Goal: Task Accomplishment & Management: Manage account settings

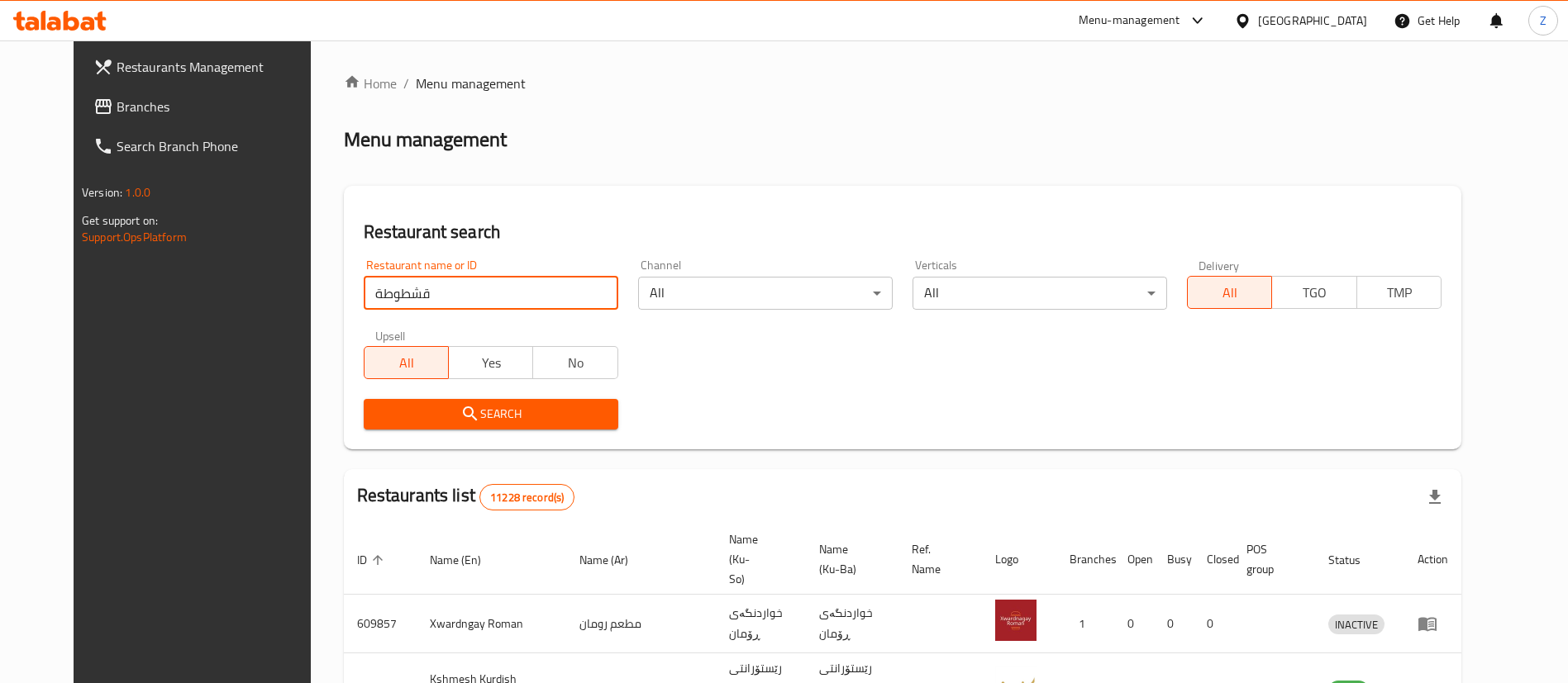
type input "قشطوطة"
click button "Search" at bounding box center [491, 414] width 254 height 31
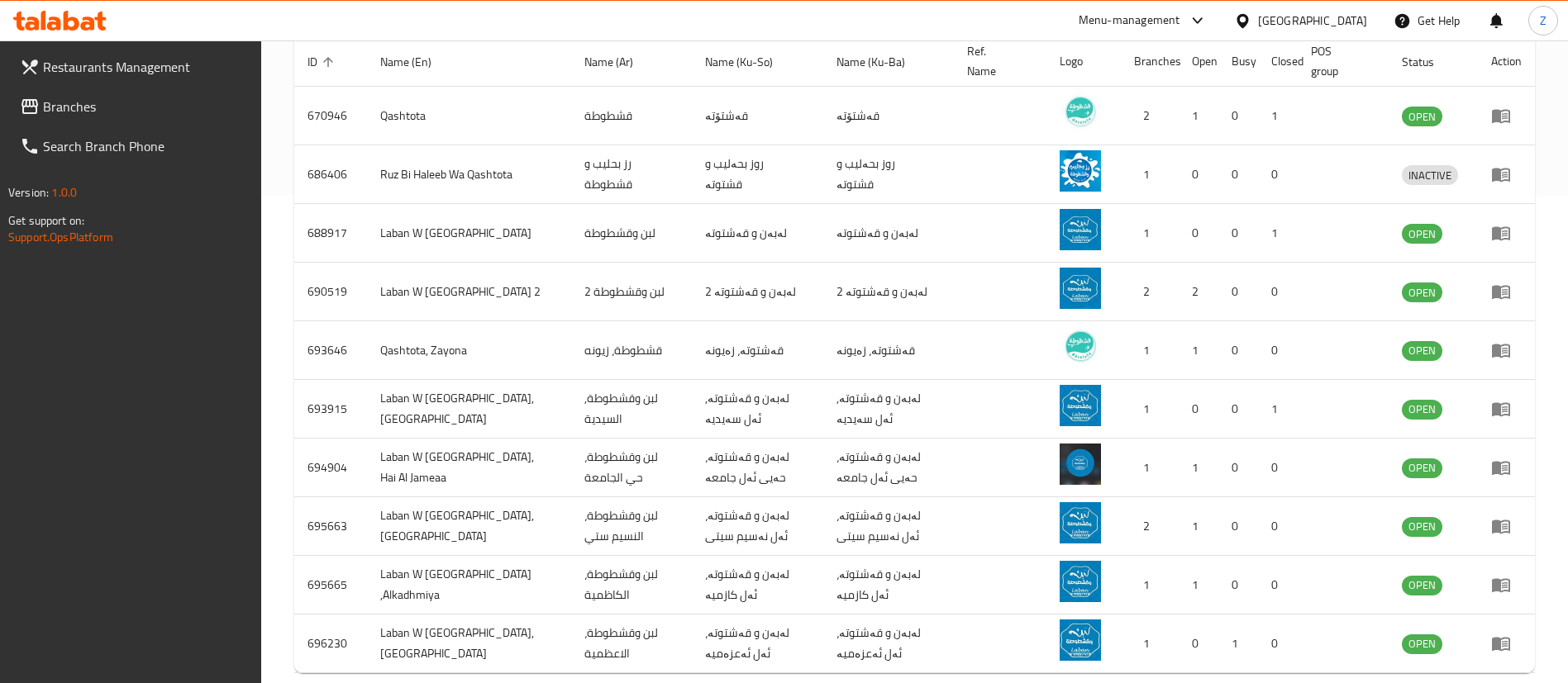
scroll to position [567, 0]
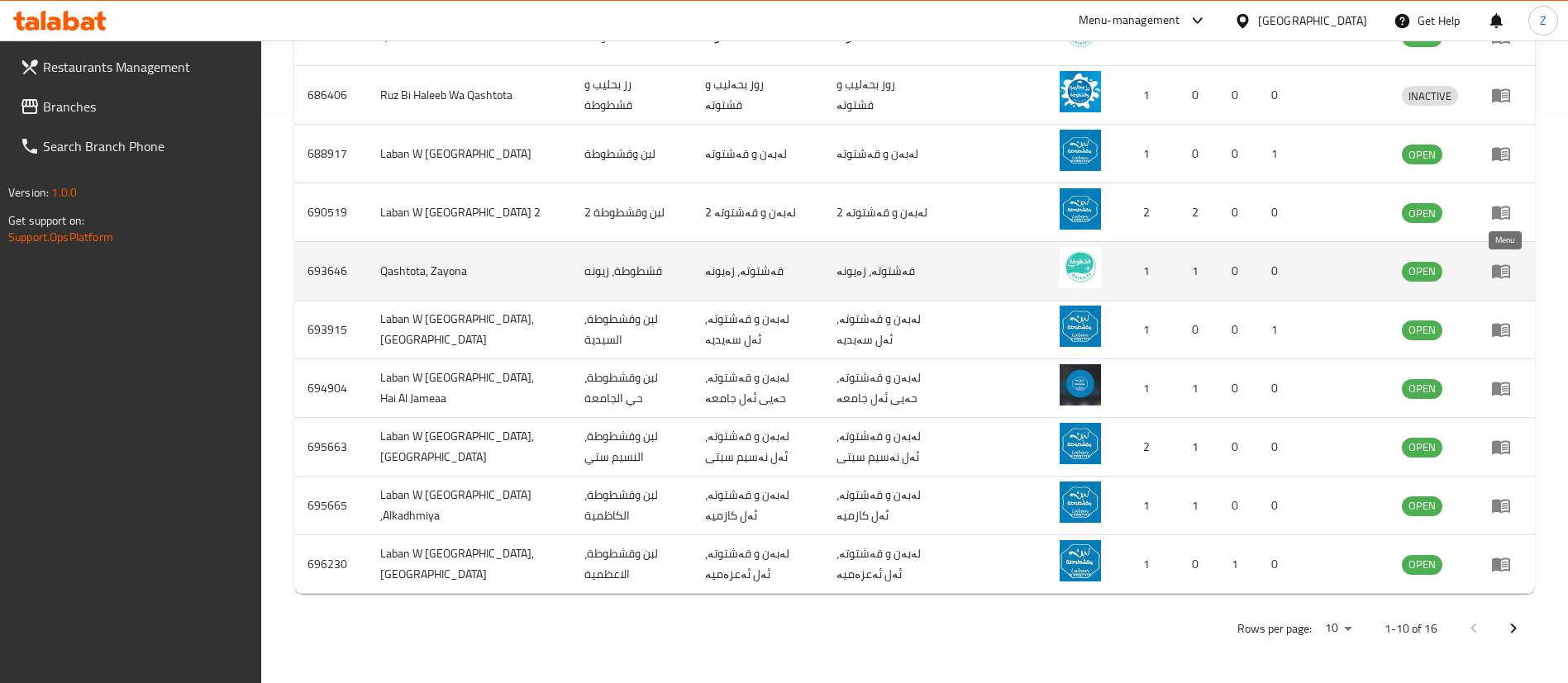
click at [1498, 273] on icon "enhanced table" at bounding box center [1500, 272] width 18 height 14
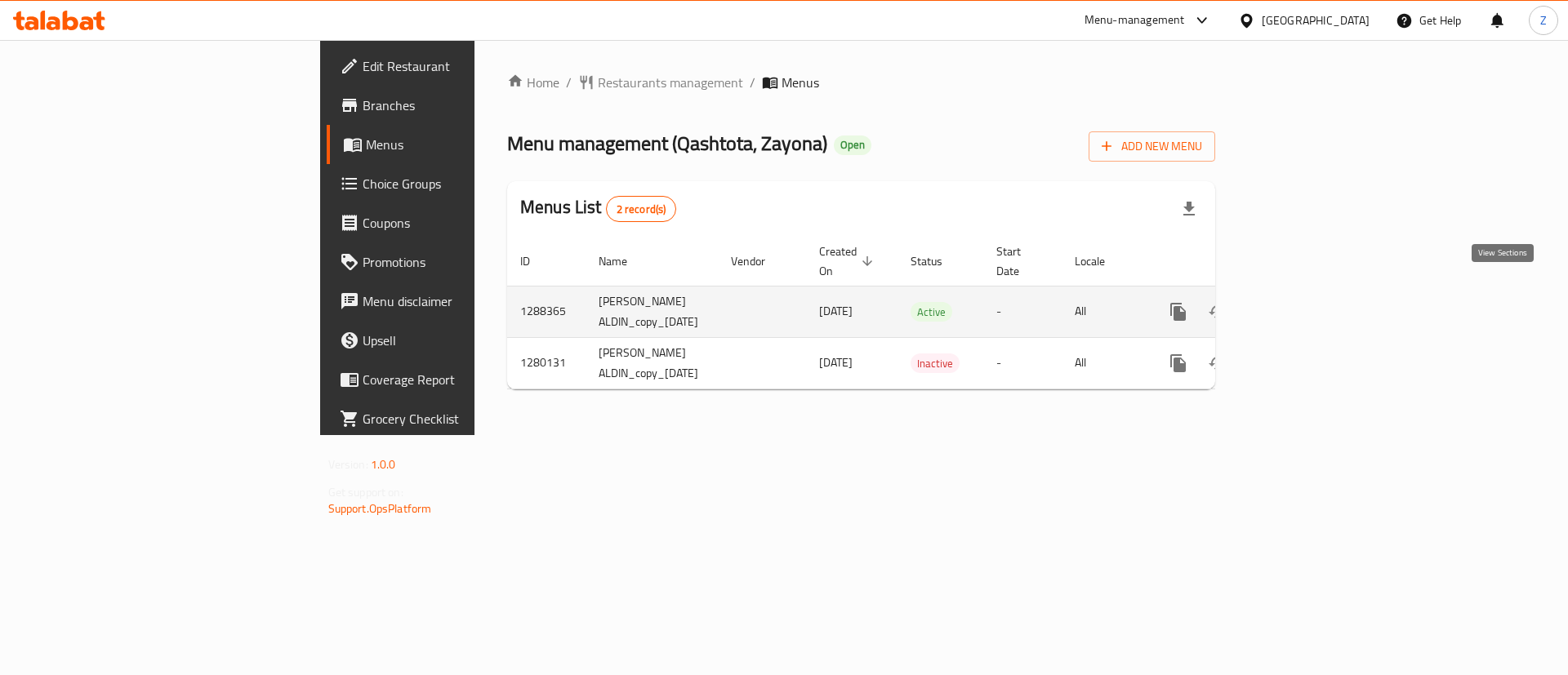
click at [1306, 302] on icon "enhanced table" at bounding box center [1296, 311] width 19 height 19
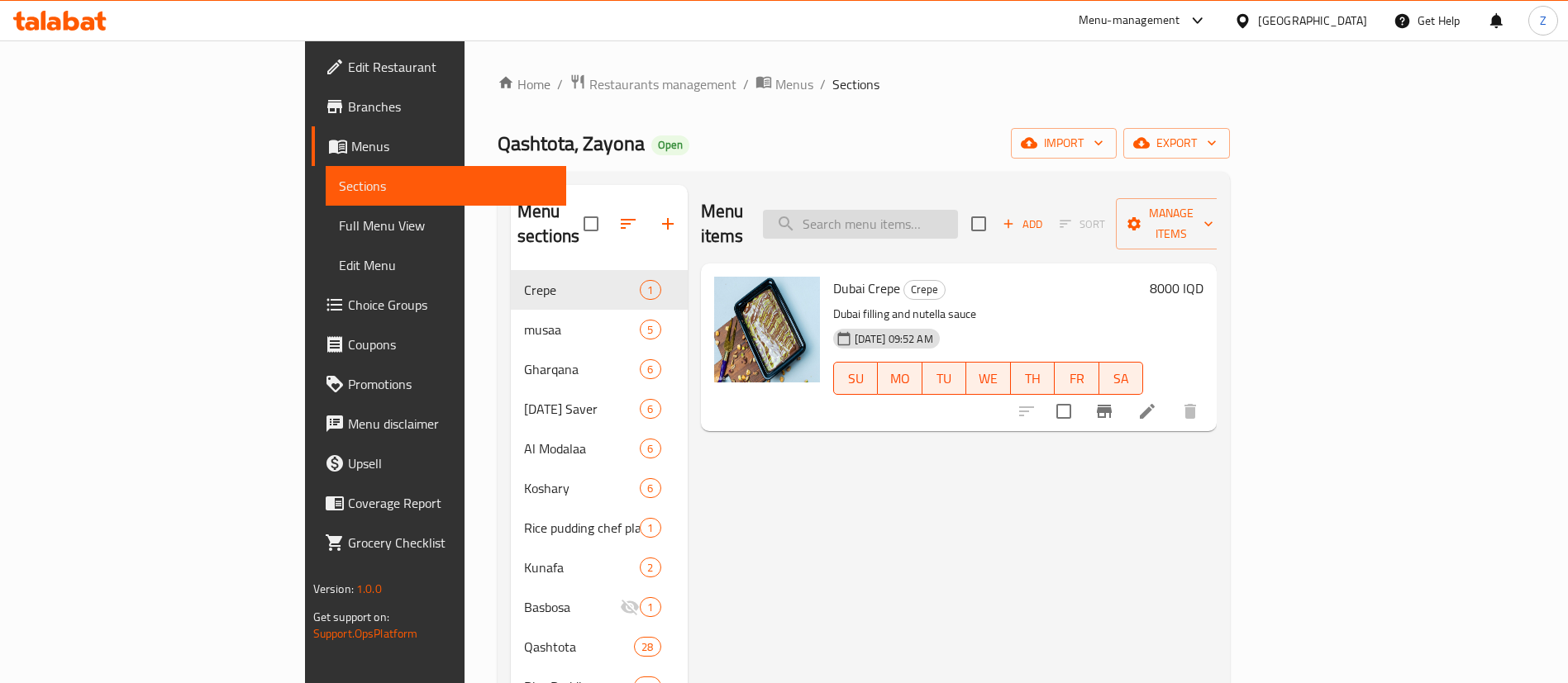
click at [929, 223] on input "search" at bounding box center [861, 224] width 195 height 29
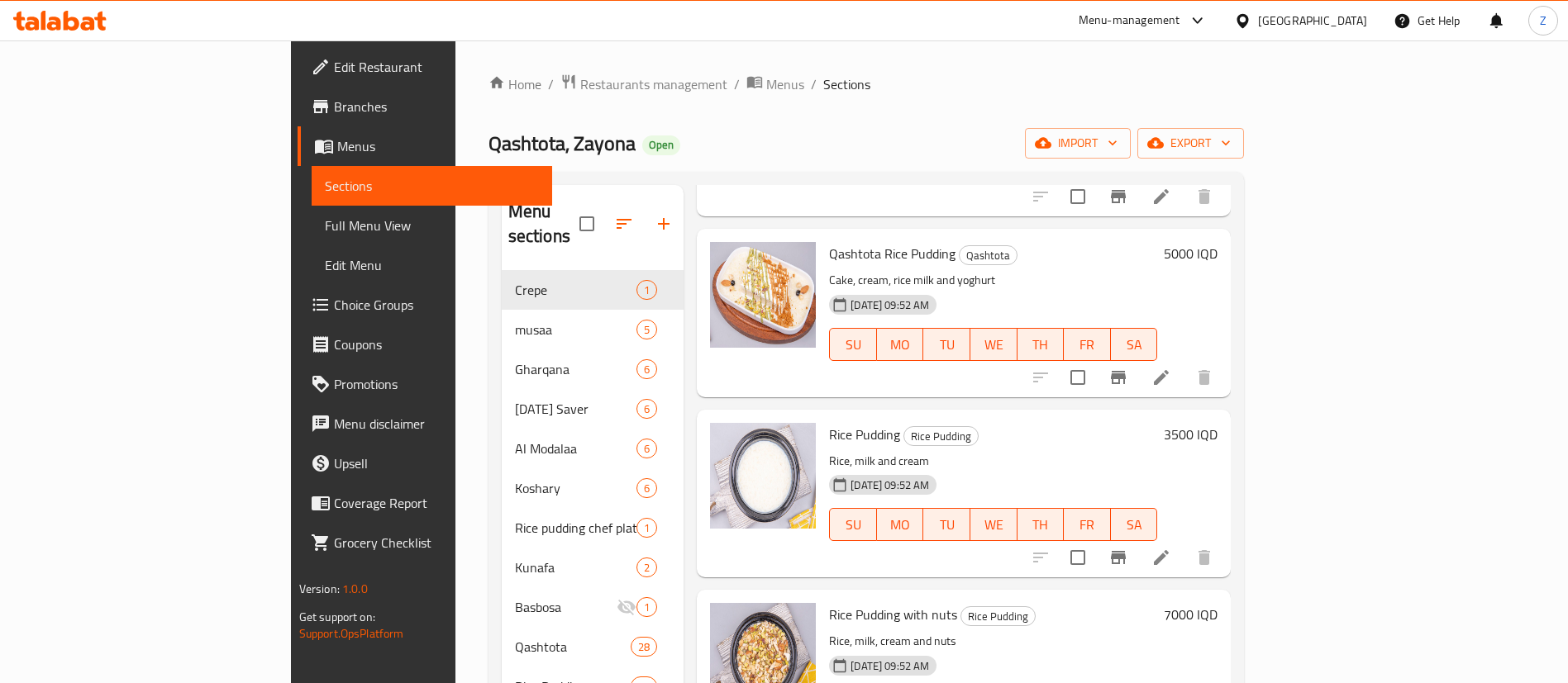
scroll to position [3298, 0]
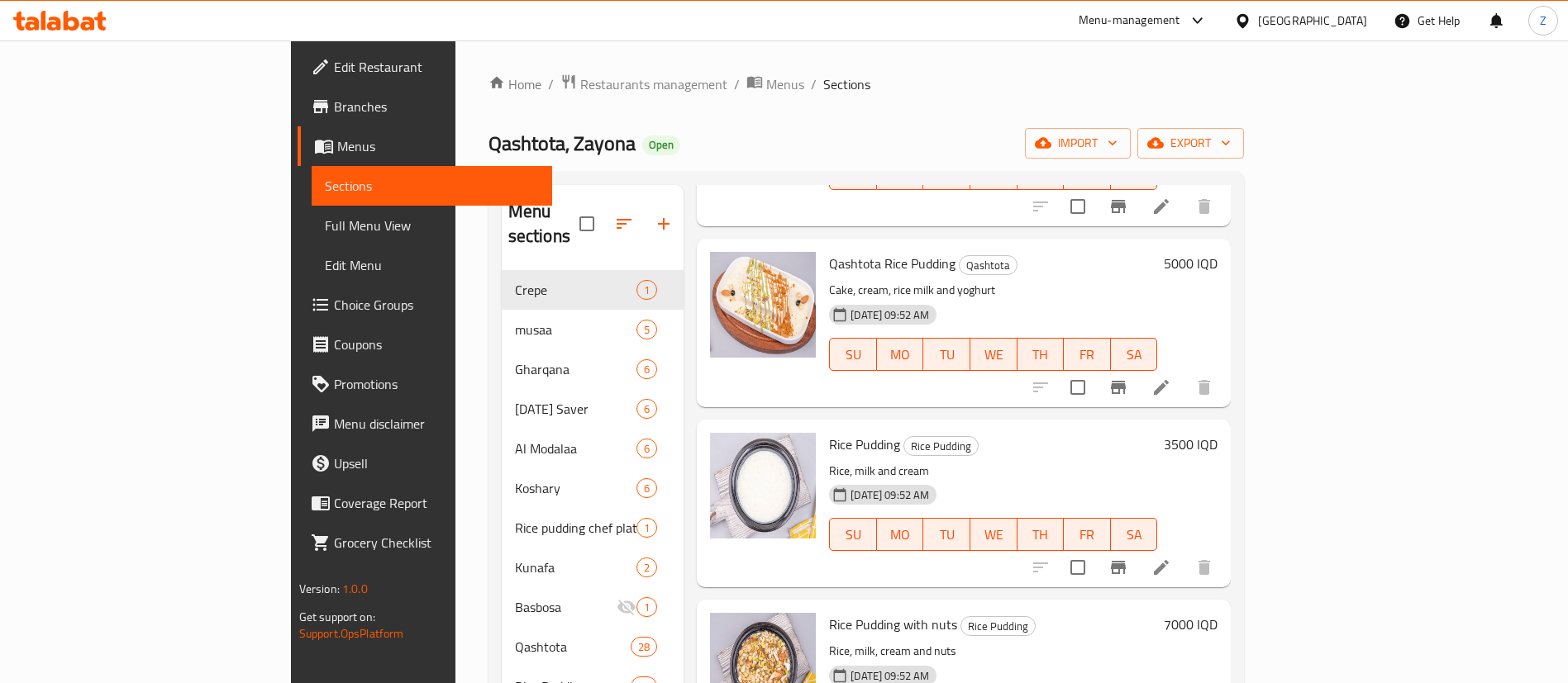
type input "رز ب"
click at [1218, 433] on h6 "3500 IQD" at bounding box center [1190, 444] width 54 height 23
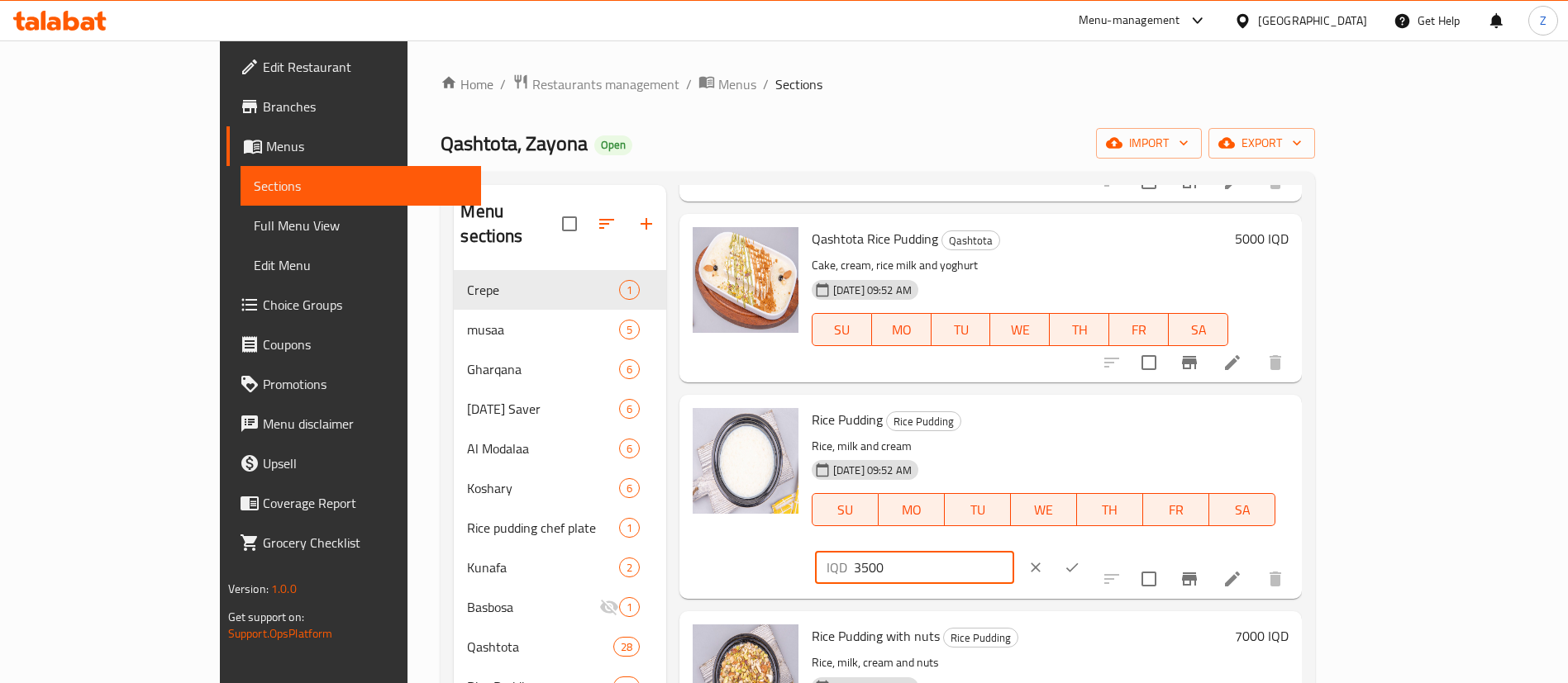
click at [1014, 551] on input "3500" at bounding box center [933, 567] width 160 height 33
type input "5"
type input "5000"
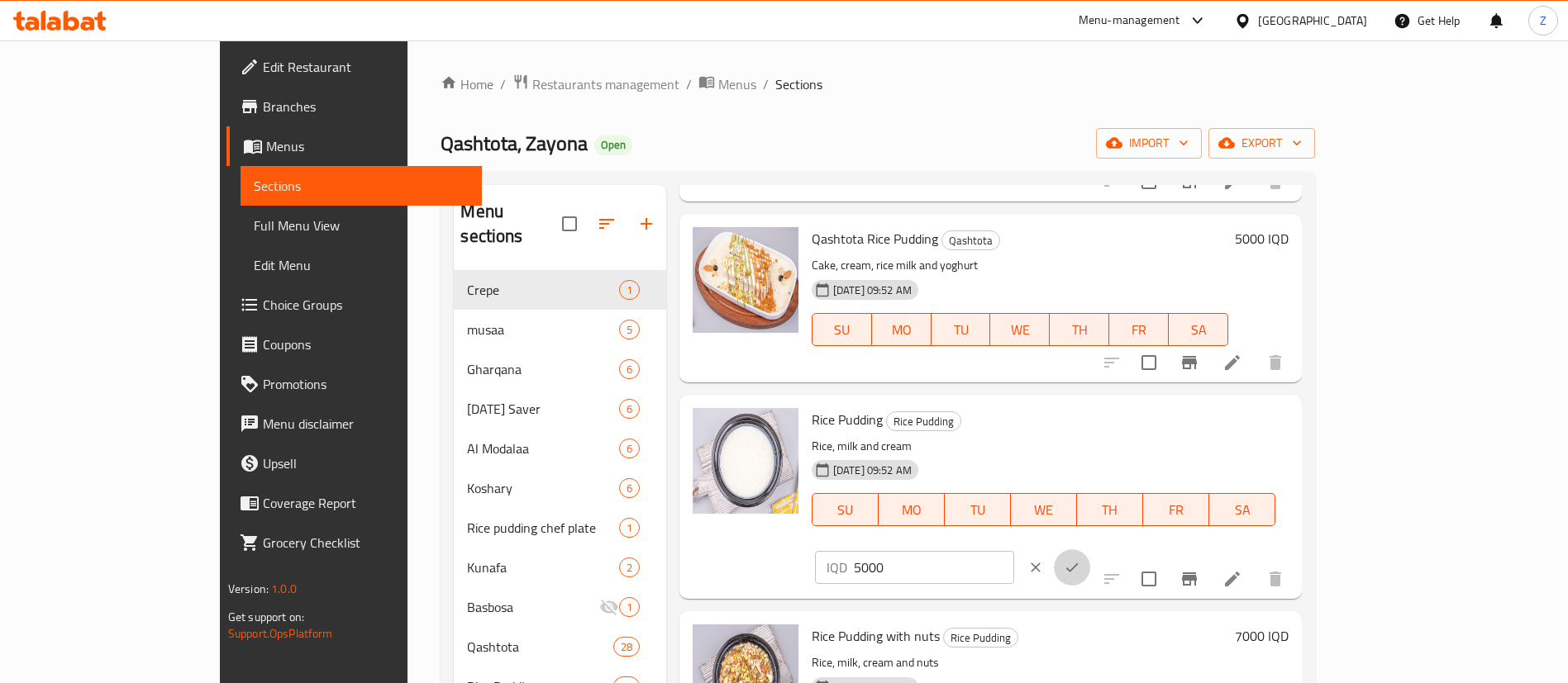
click at [1090, 549] on button "ok" at bounding box center [1071, 567] width 36 height 36
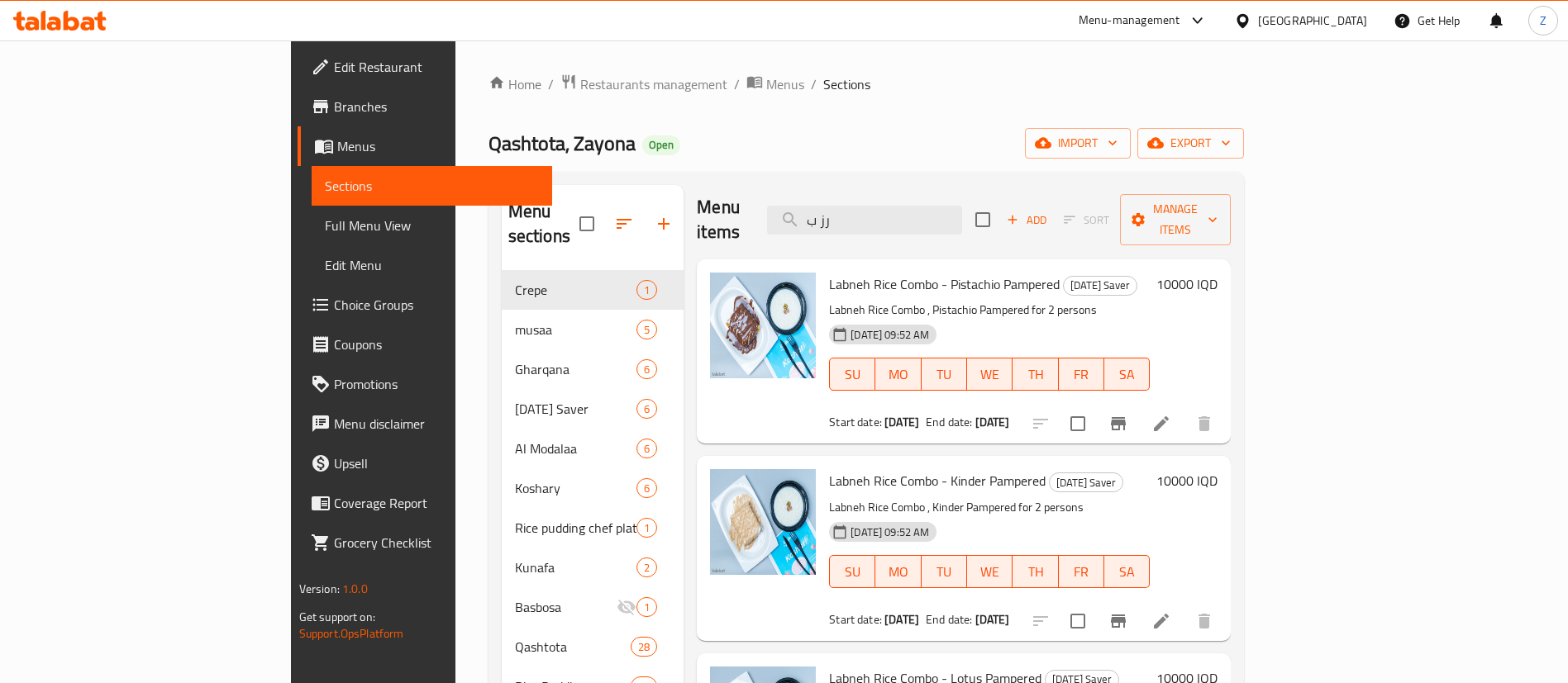
scroll to position [0, 0]
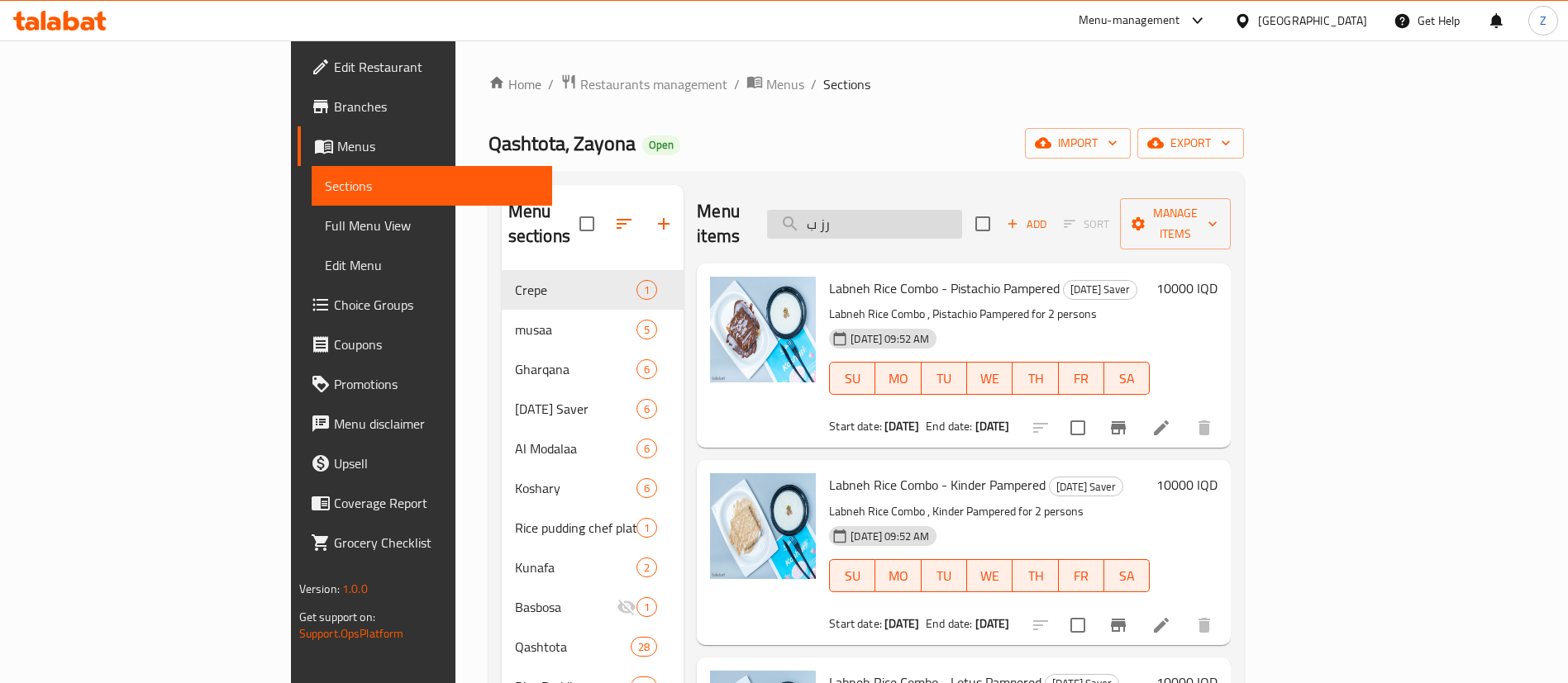
click at [962, 210] on input "رز ب" at bounding box center [865, 224] width 195 height 29
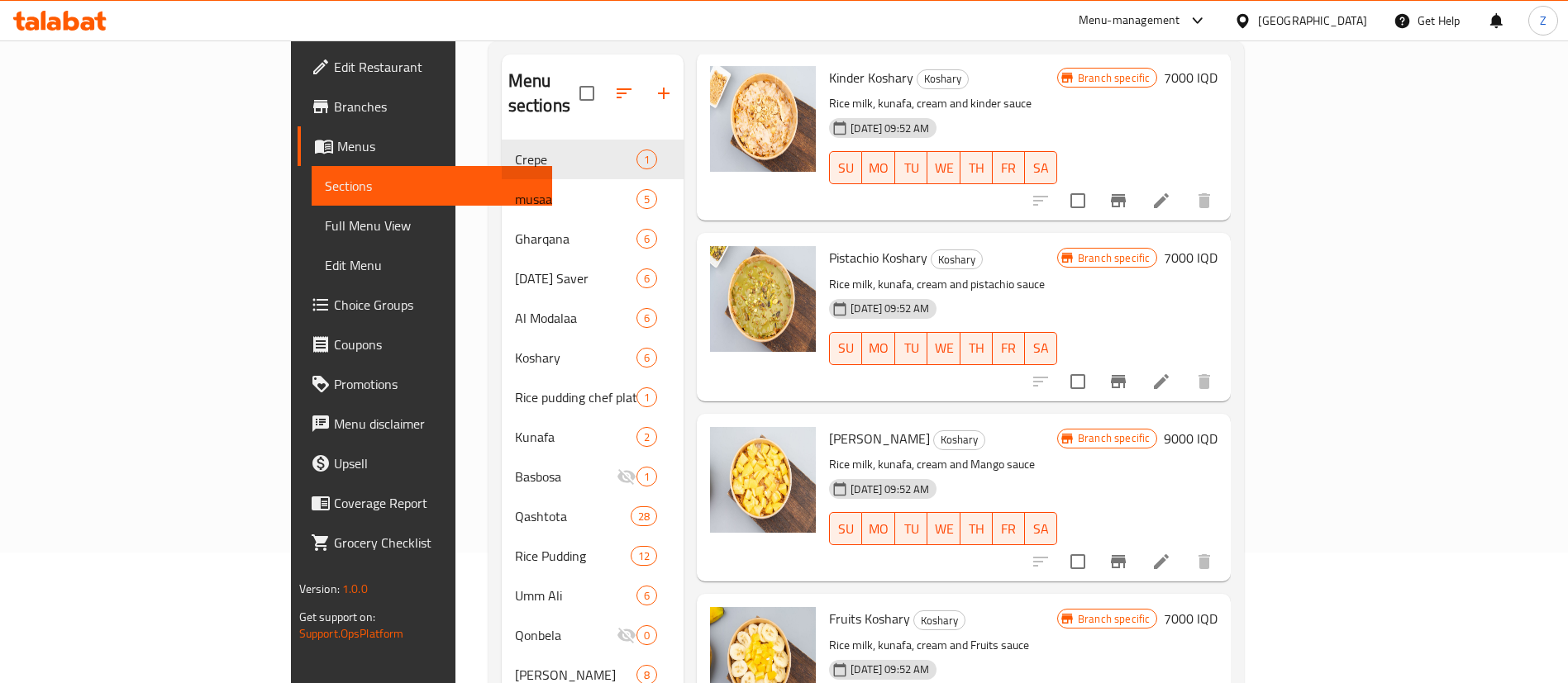
scroll to position [231, 0]
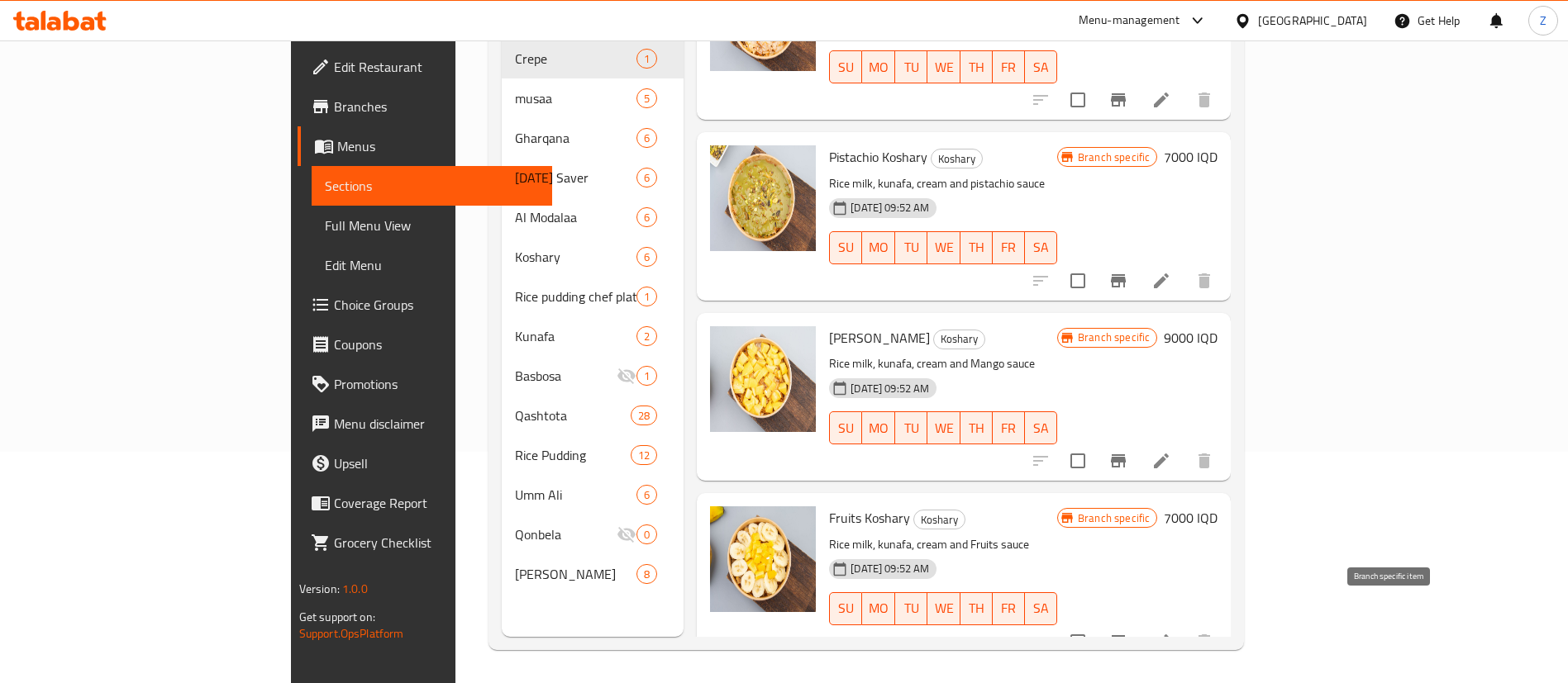
type input "كشري"
click at [1125, 635] on icon "Branch-specific-item" at bounding box center [1118, 641] width 15 height 13
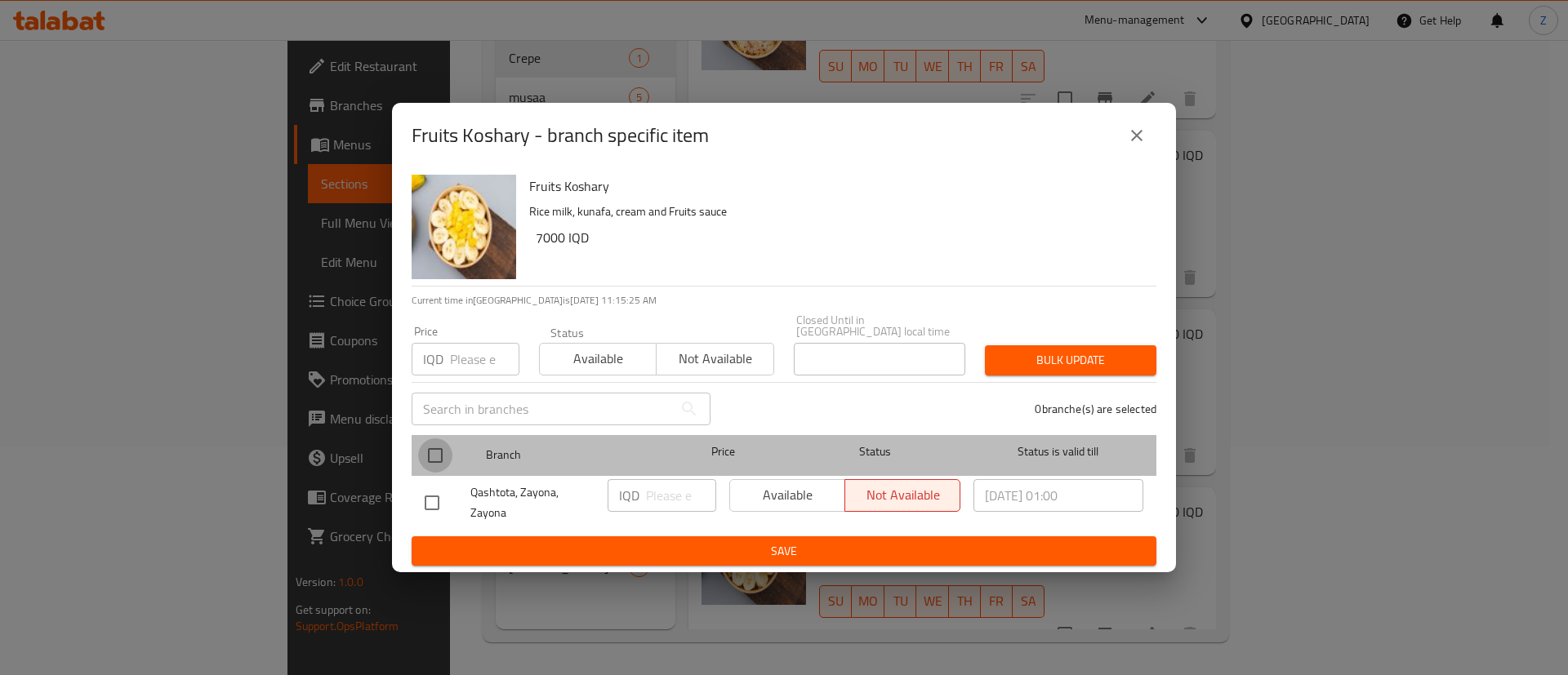
click at [444, 449] on input "checkbox" at bounding box center [435, 455] width 35 height 35
checkbox input "true"
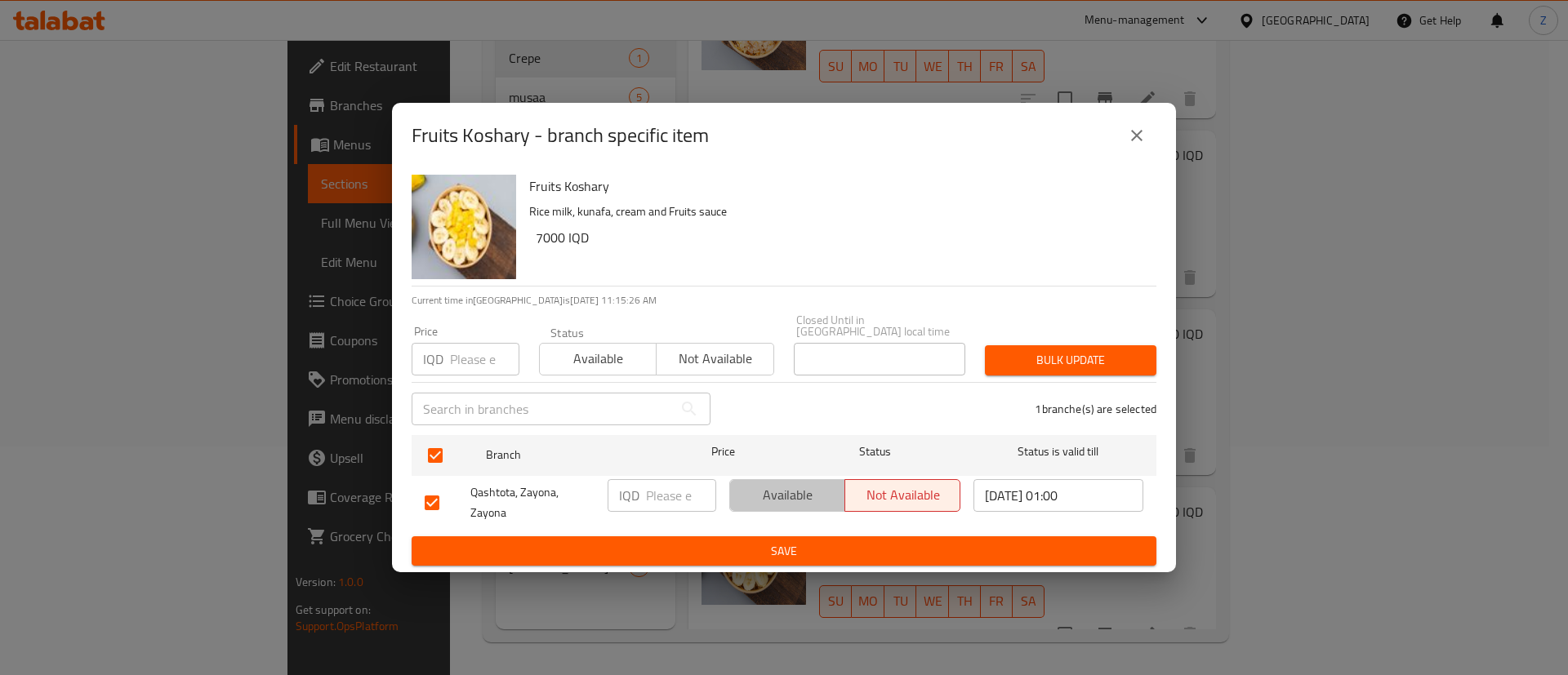
click at [773, 485] on span "Available" at bounding box center [787, 495] width 102 height 24
click at [663, 486] on input "number" at bounding box center [680, 495] width 70 height 33
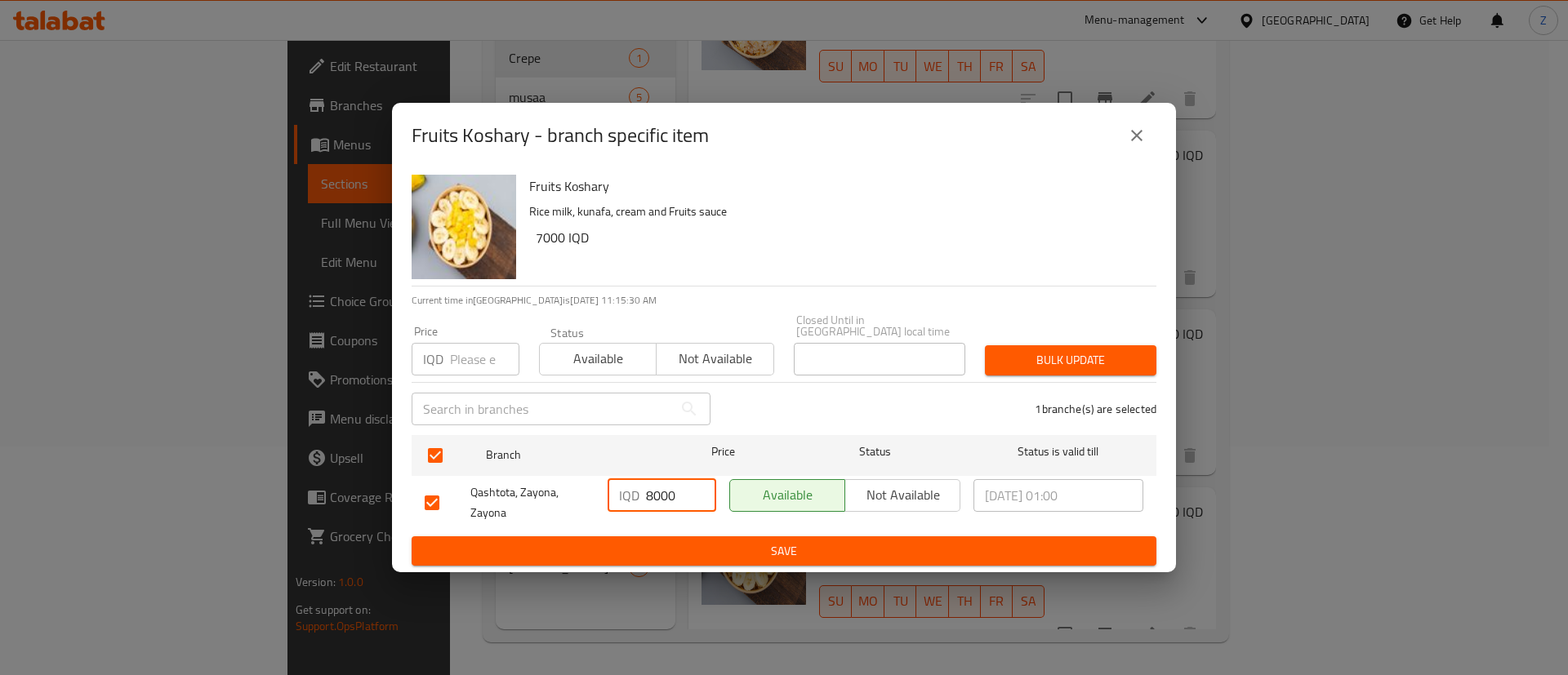
type input "8000"
click at [717, 565] on div "Fruits Koshary Rice milk, kunafa, cream and Fruits sauce 7000 IQD Current time …" at bounding box center [784, 370] width 784 height 405
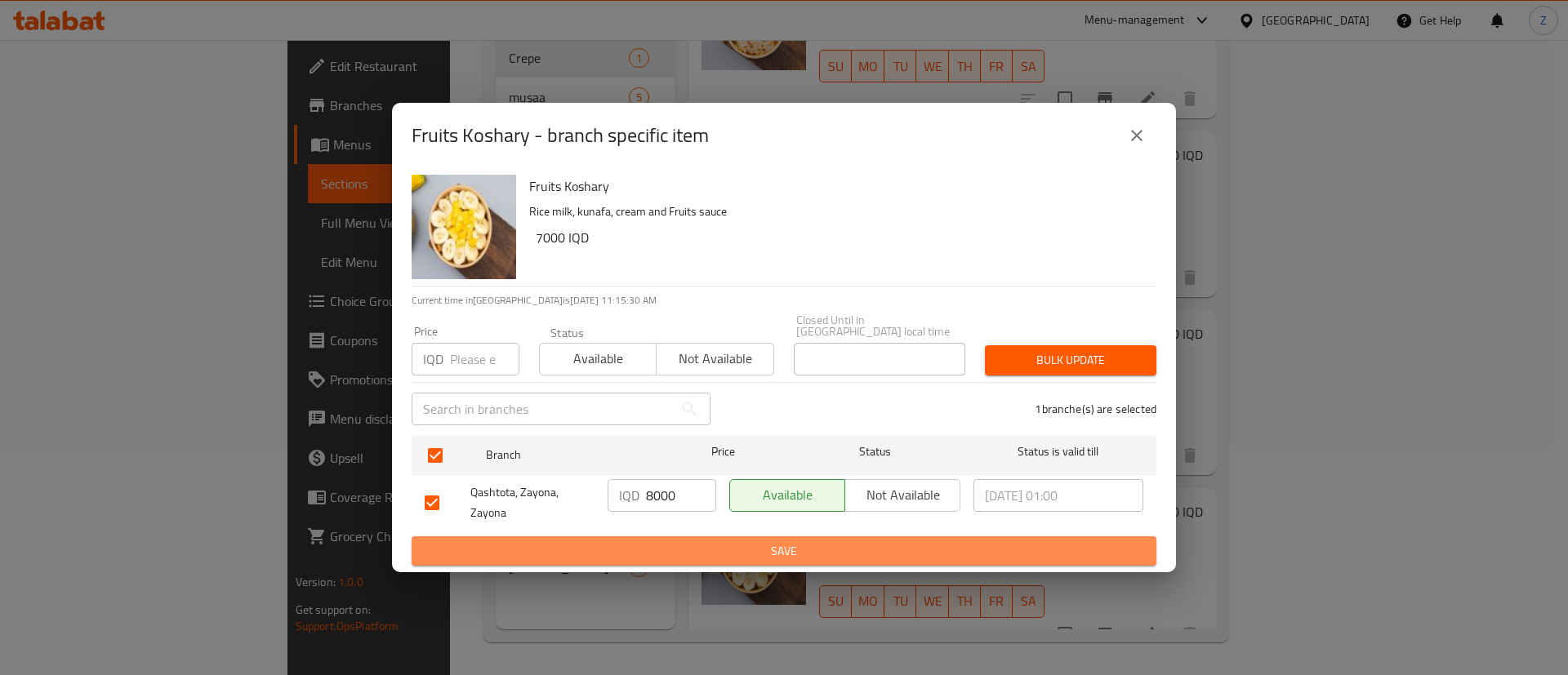
click at [742, 546] on span "Save" at bounding box center [784, 552] width 718 height 20
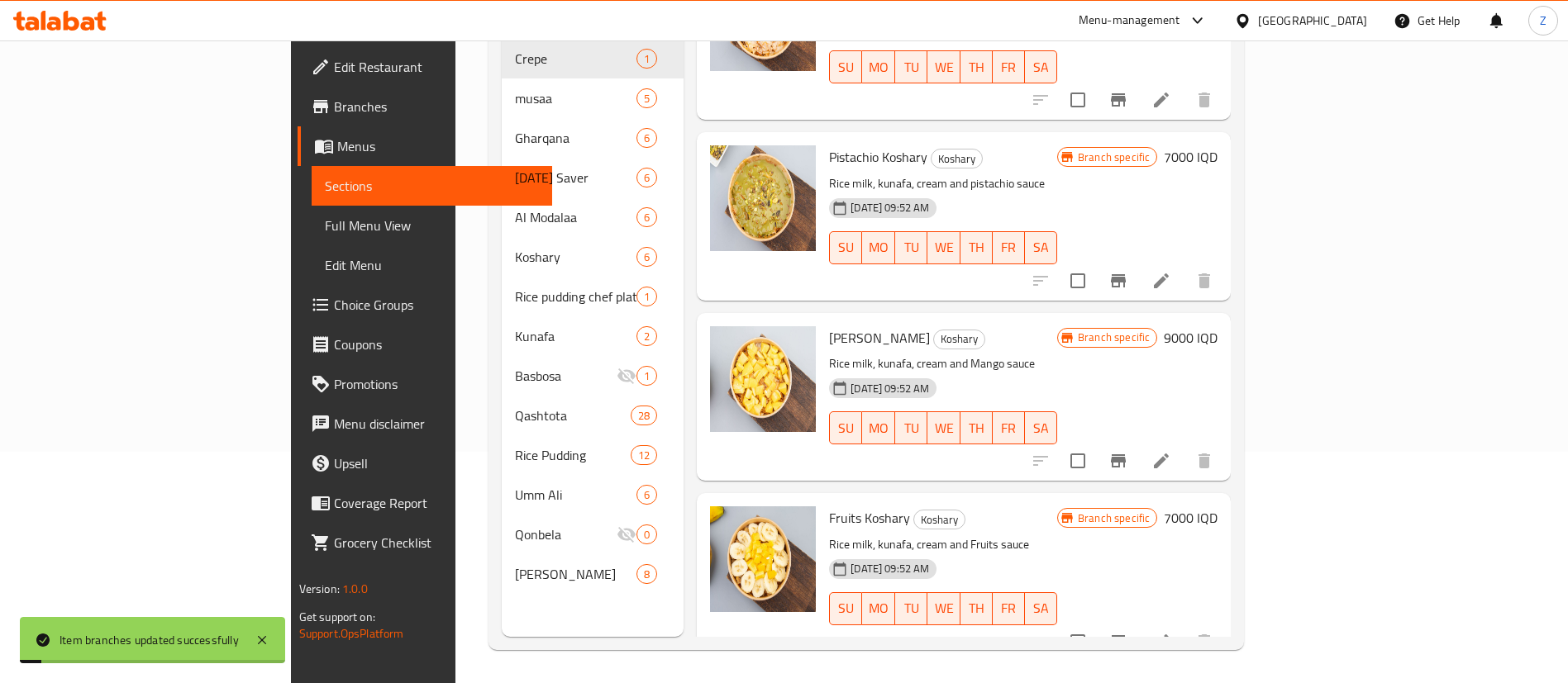
click at [1218, 507] on h6 "7000 IQD" at bounding box center [1190, 518] width 54 height 23
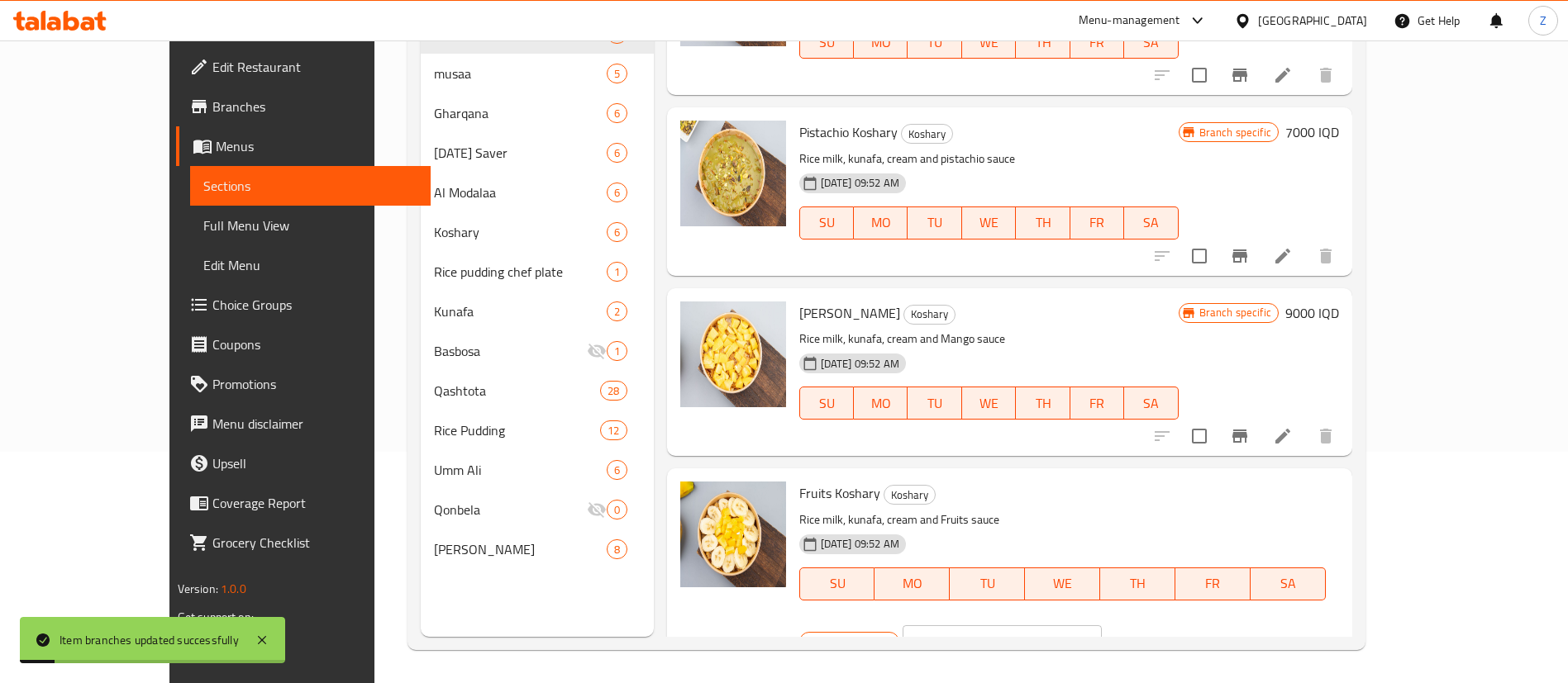
click at [1101, 626] on input "7000" at bounding box center [1021, 642] width 160 height 33
paste input "8"
type input "8000"
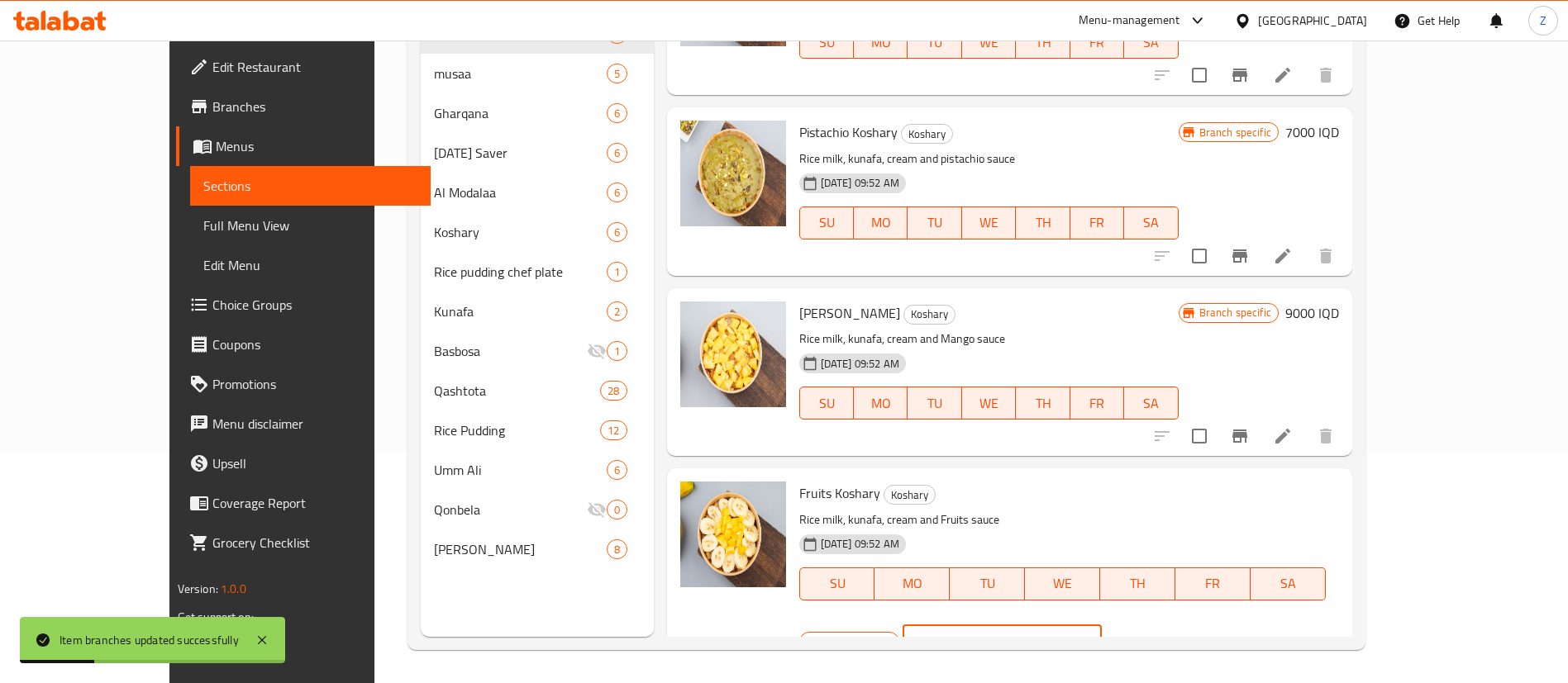
click at [1177, 624] on button "ok" at bounding box center [1160, 642] width 36 height 36
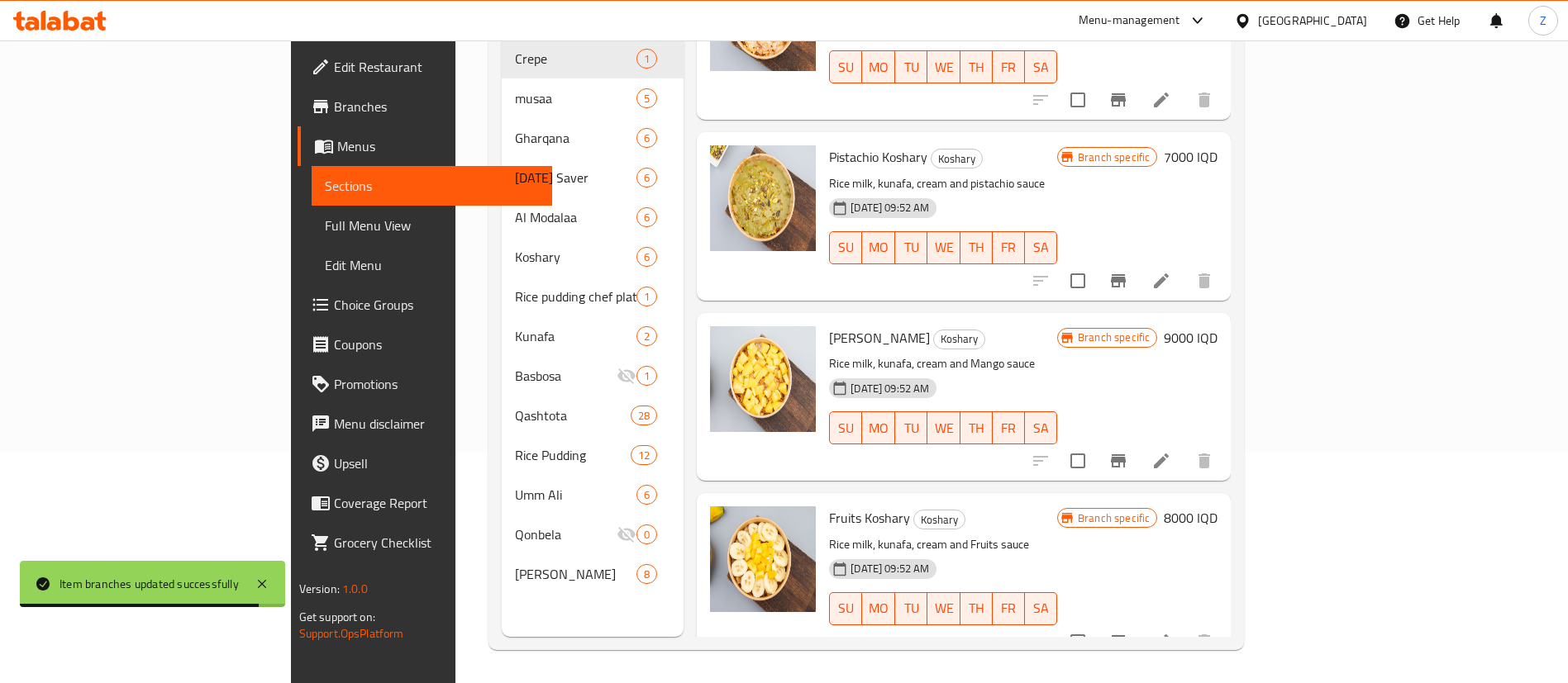
click at [899, 326] on h6 "[PERSON_NAME]" at bounding box center [943, 337] width 228 height 23
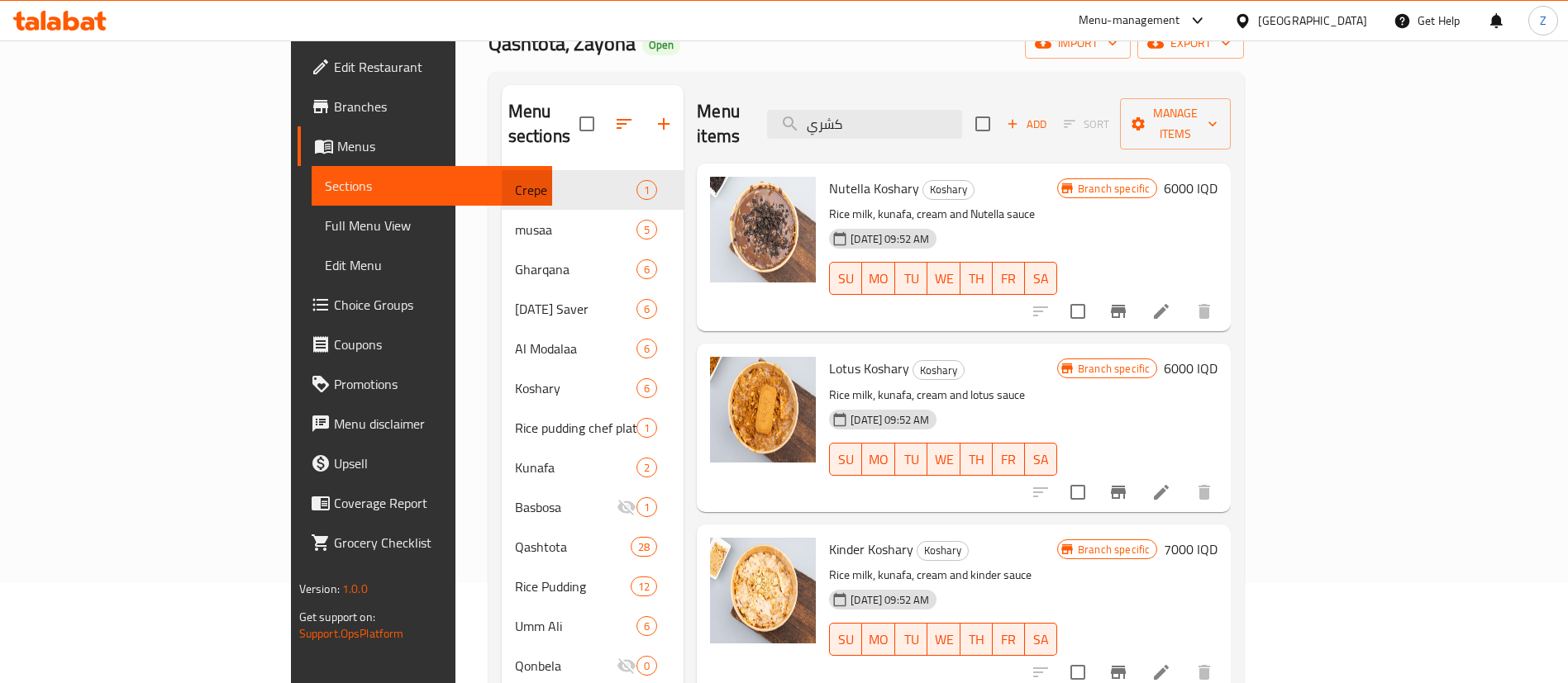
scroll to position [0, 0]
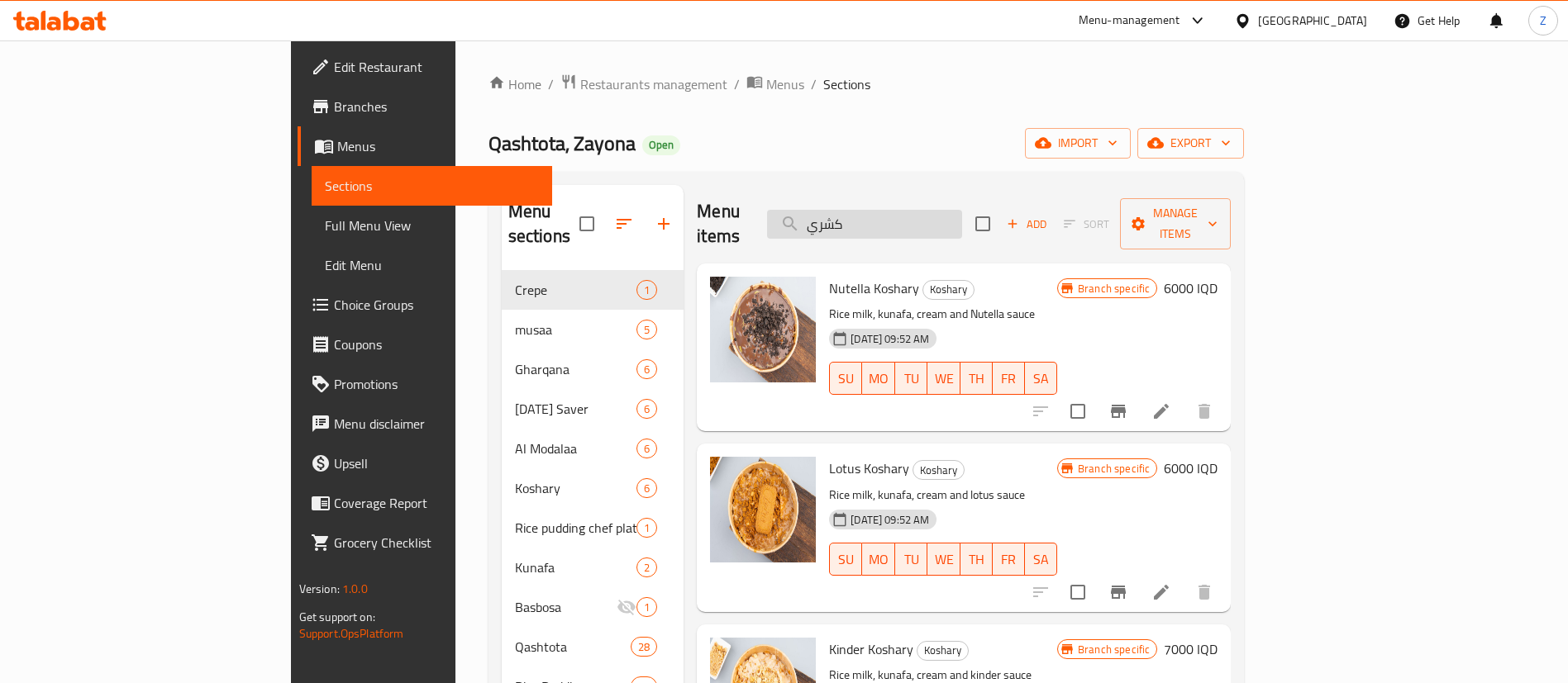
click at [934, 210] on input "كشري" at bounding box center [865, 224] width 195 height 29
type input "ط"
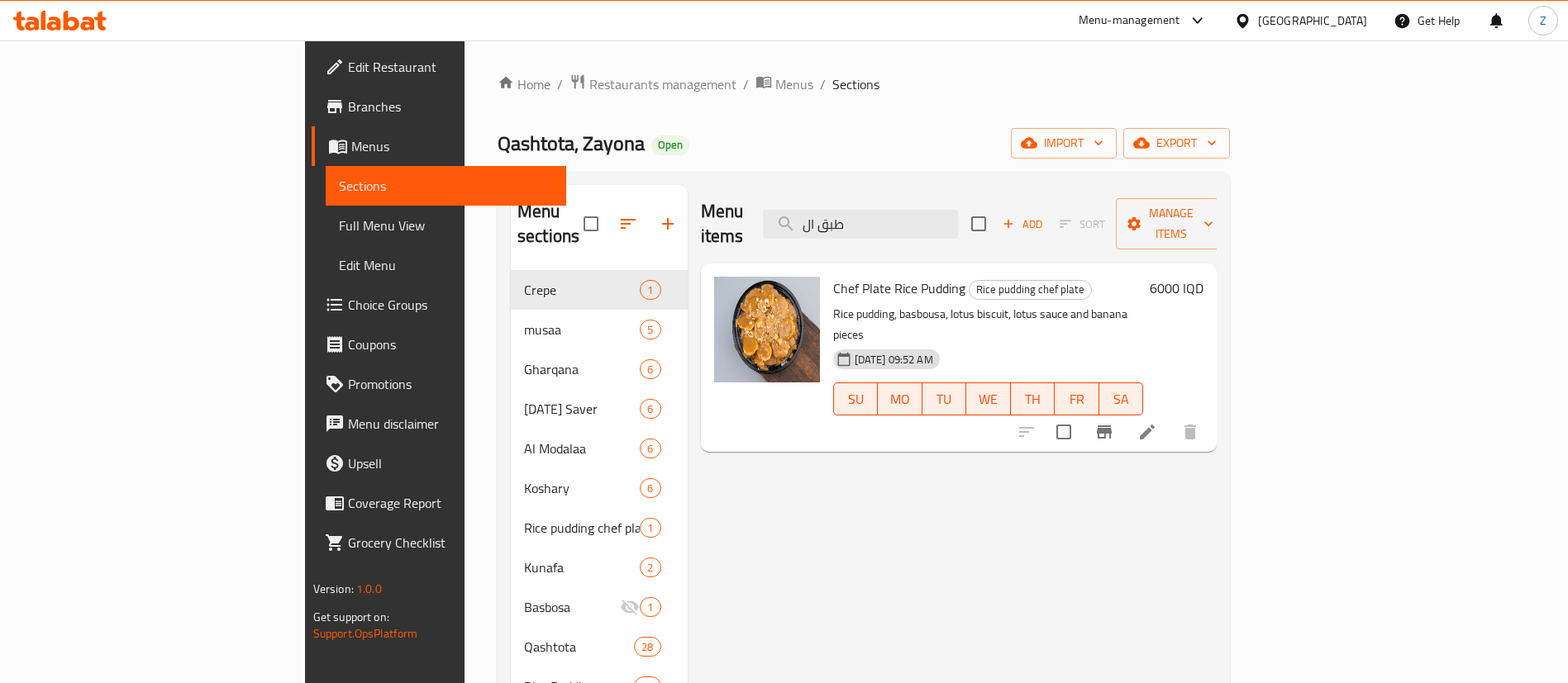
type input "طبق ال"
click at [1144, 276] on h6 "Chef Plate Rice Pudding Rice pudding chef plate" at bounding box center [988, 288] width 311 height 23
click at [1203, 276] on h6 "6000 IQD" at bounding box center [1176, 288] width 54 height 23
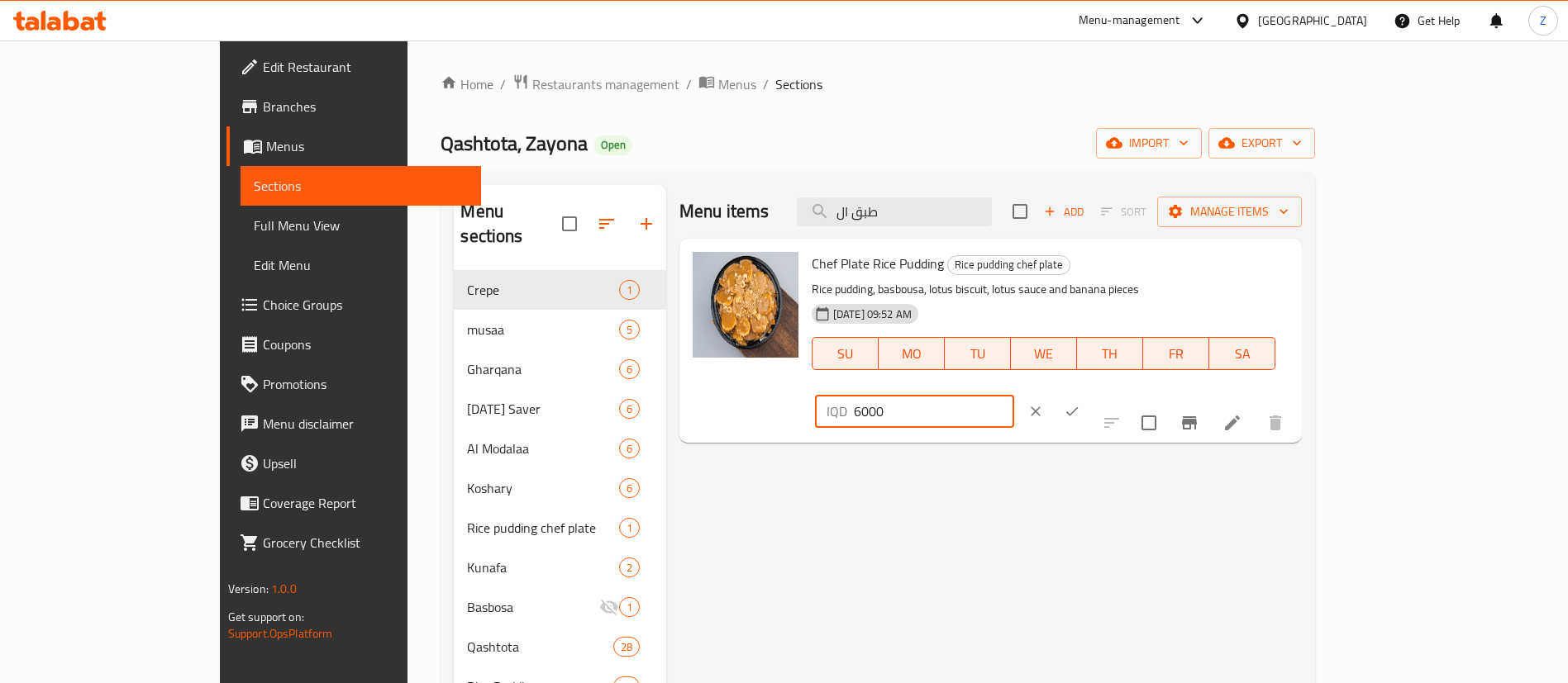
click at [1014, 395] on input "6000" at bounding box center [933, 411] width 160 height 33
type input "7000"
click at [1078, 407] on icon "ok" at bounding box center [1072, 412] width 12 height 9
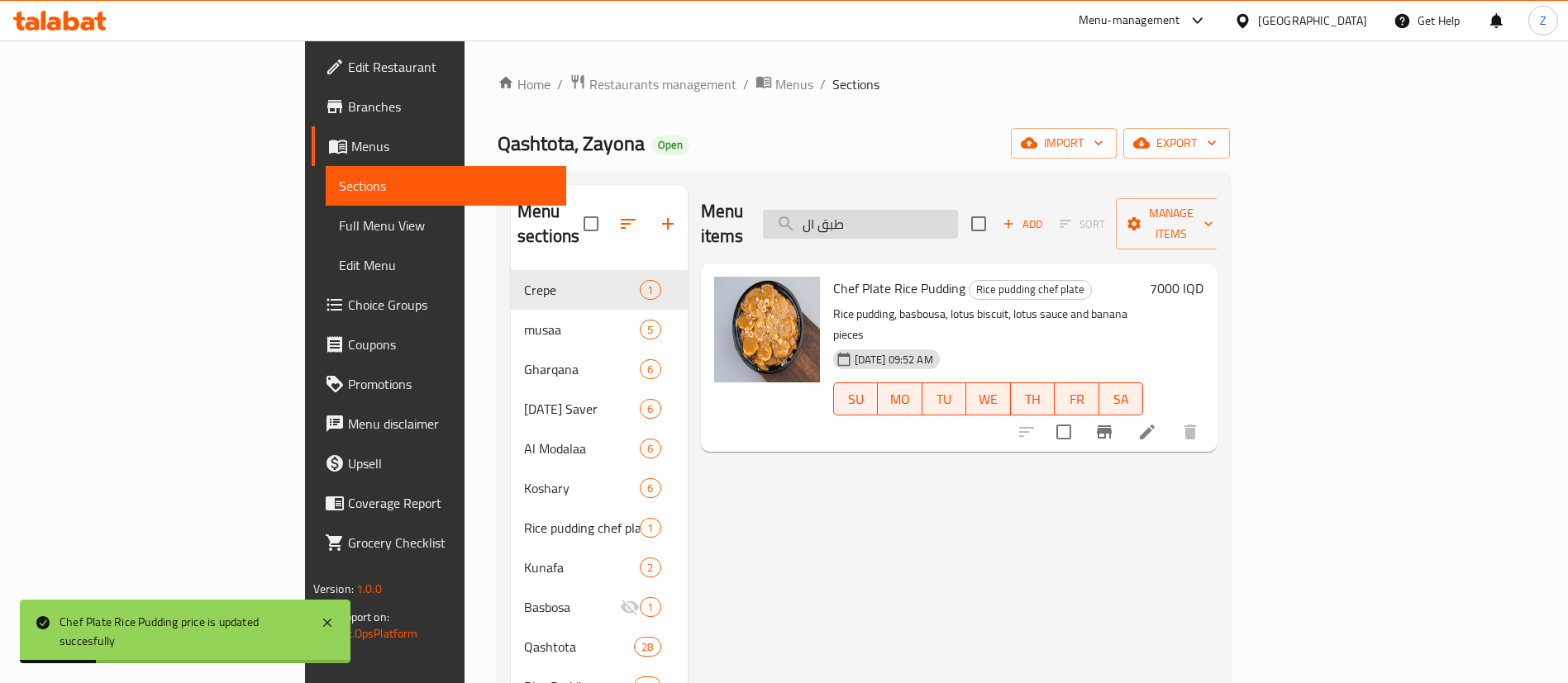
click at [958, 223] on input "طبق ال" at bounding box center [861, 224] width 195 height 29
type input "ط"
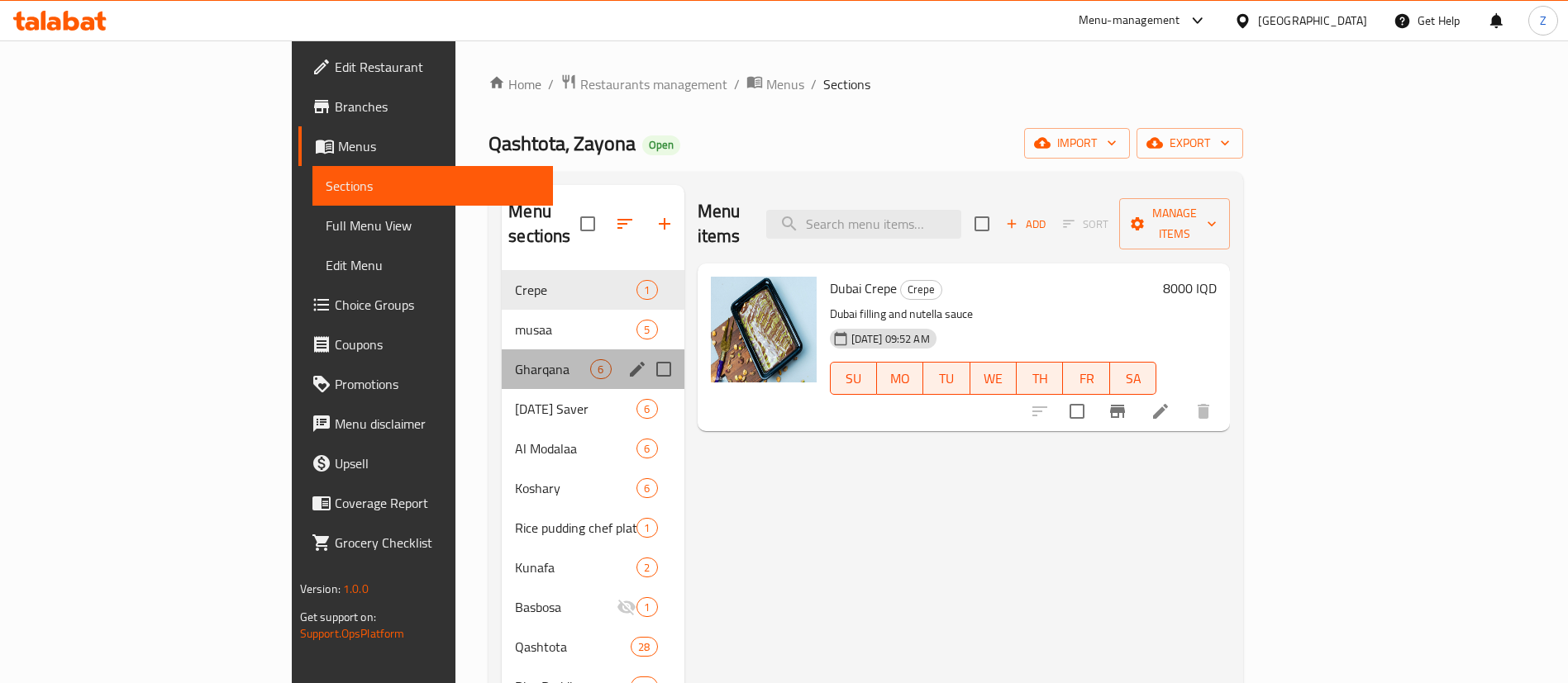
click at [515, 359] on span "Gharqana" at bounding box center [552, 369] width 75 height 20
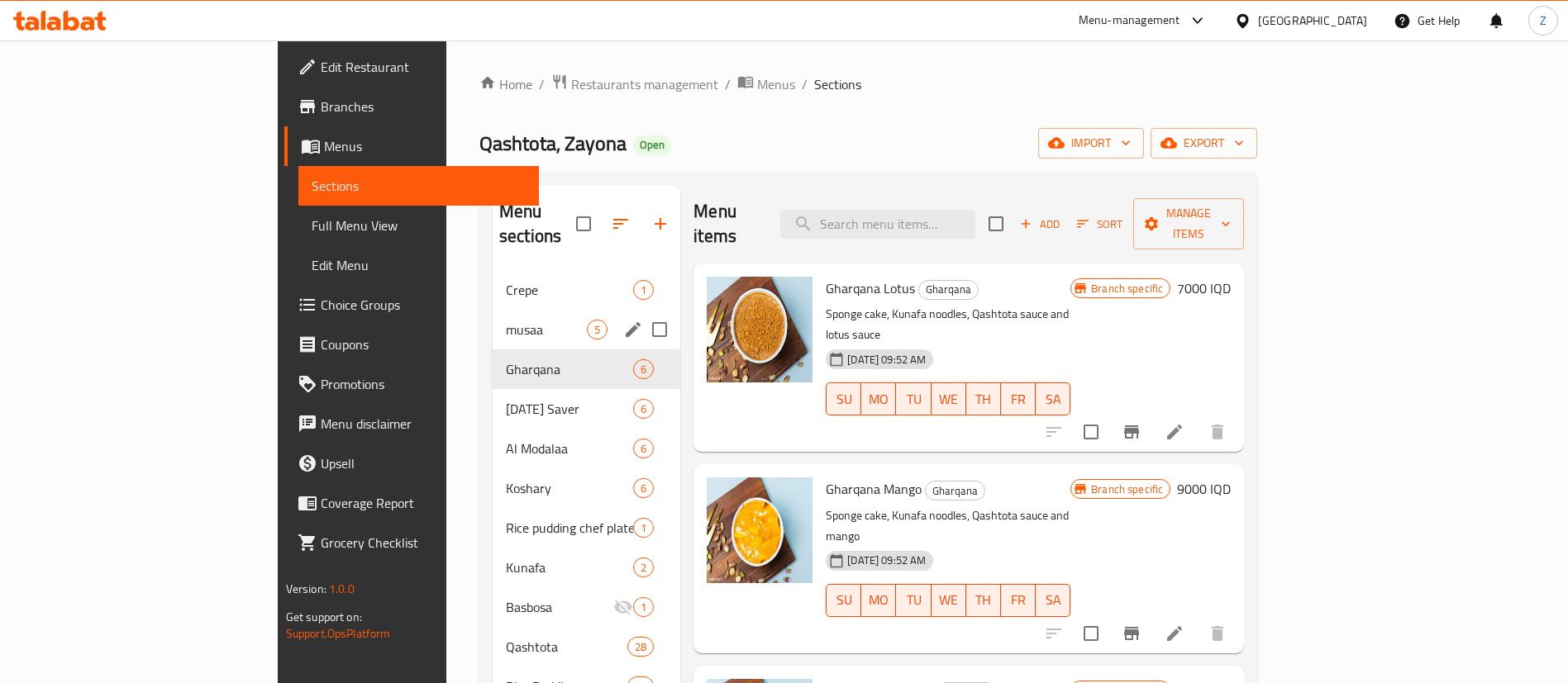
click at [506, 319] on span "musaa" at bounding box center [546, 329] width 81 height 20
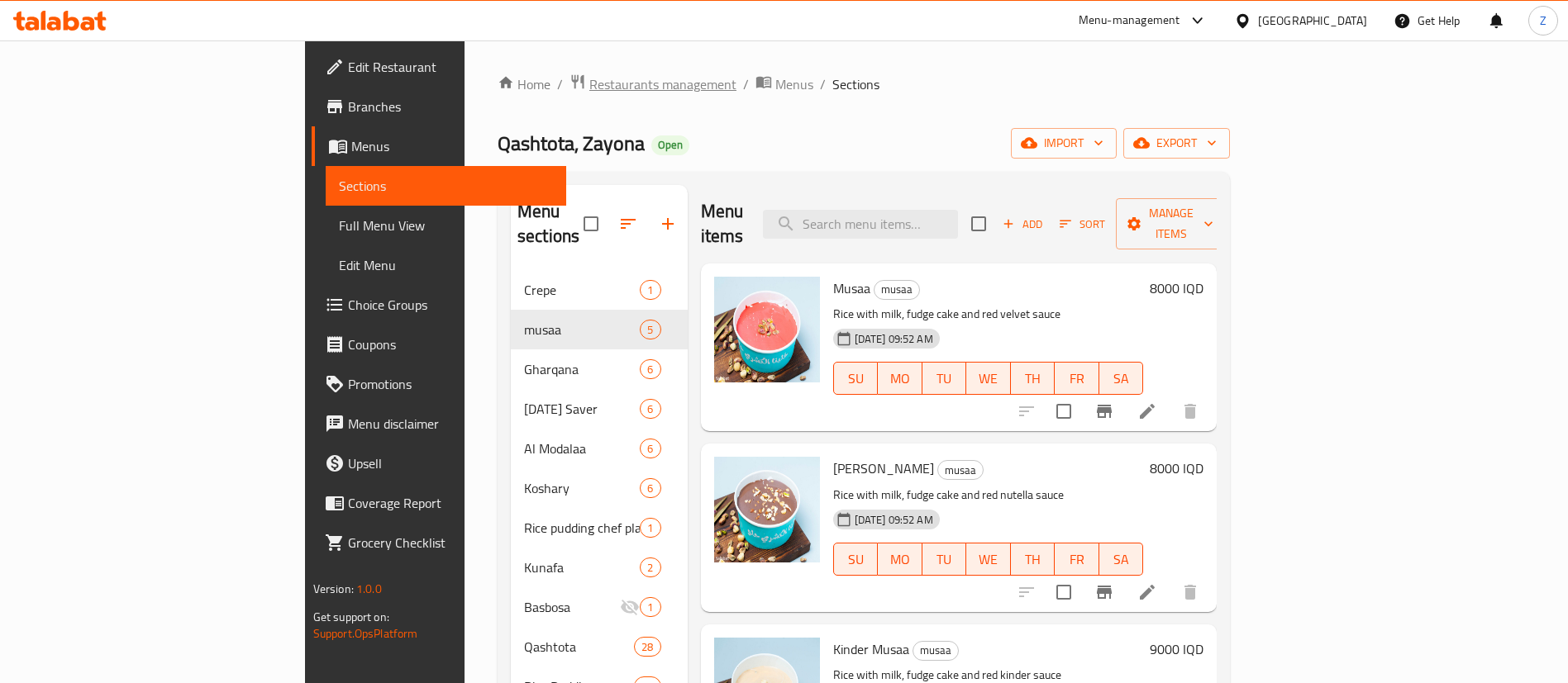
click at [589, 82] on span "Restaurants management" at bounding box center [663, 84] width 147 height 20
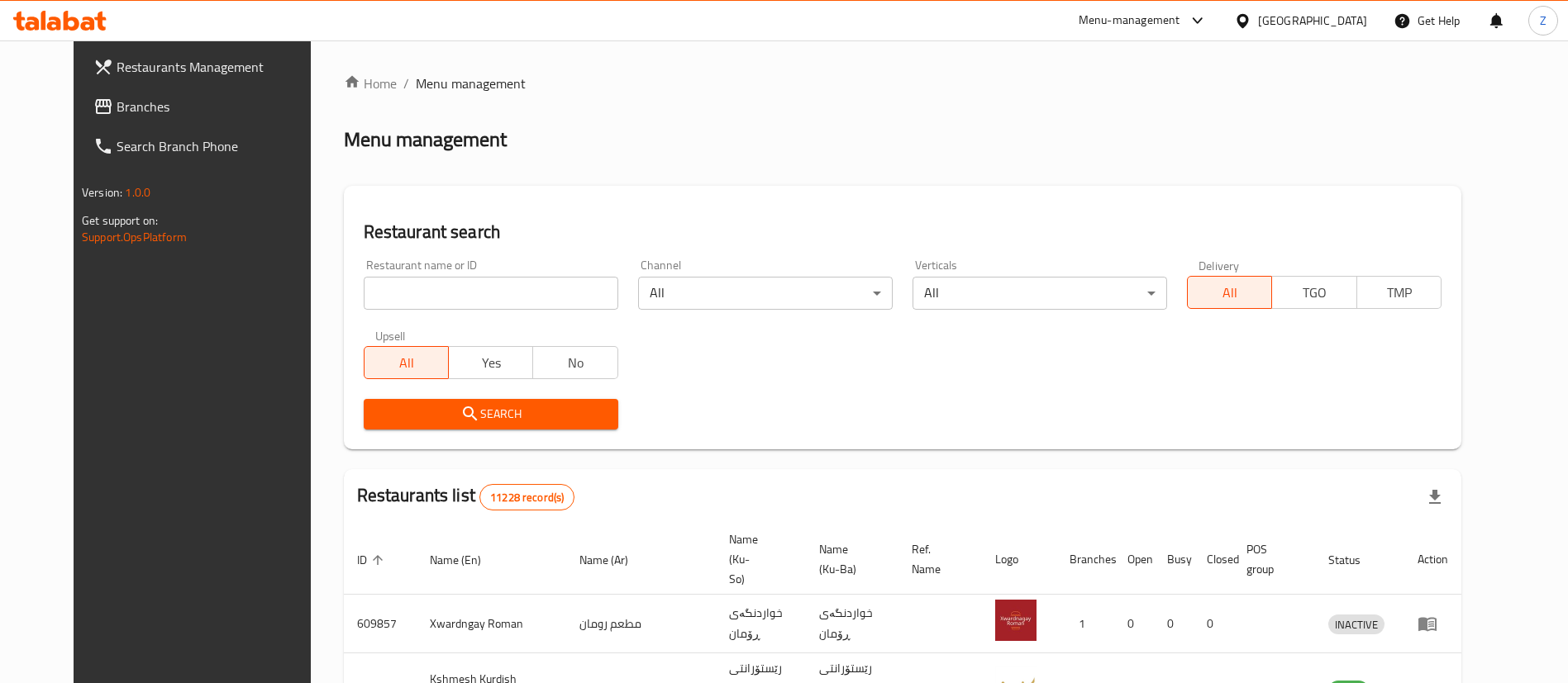
click at [387, 298] on input "search" at bounding box center [491, 293] width 254 height 33
type input "تجهيزات الريحانة"
click button "Search" at bounding box center [491, 414] width 254 height 31
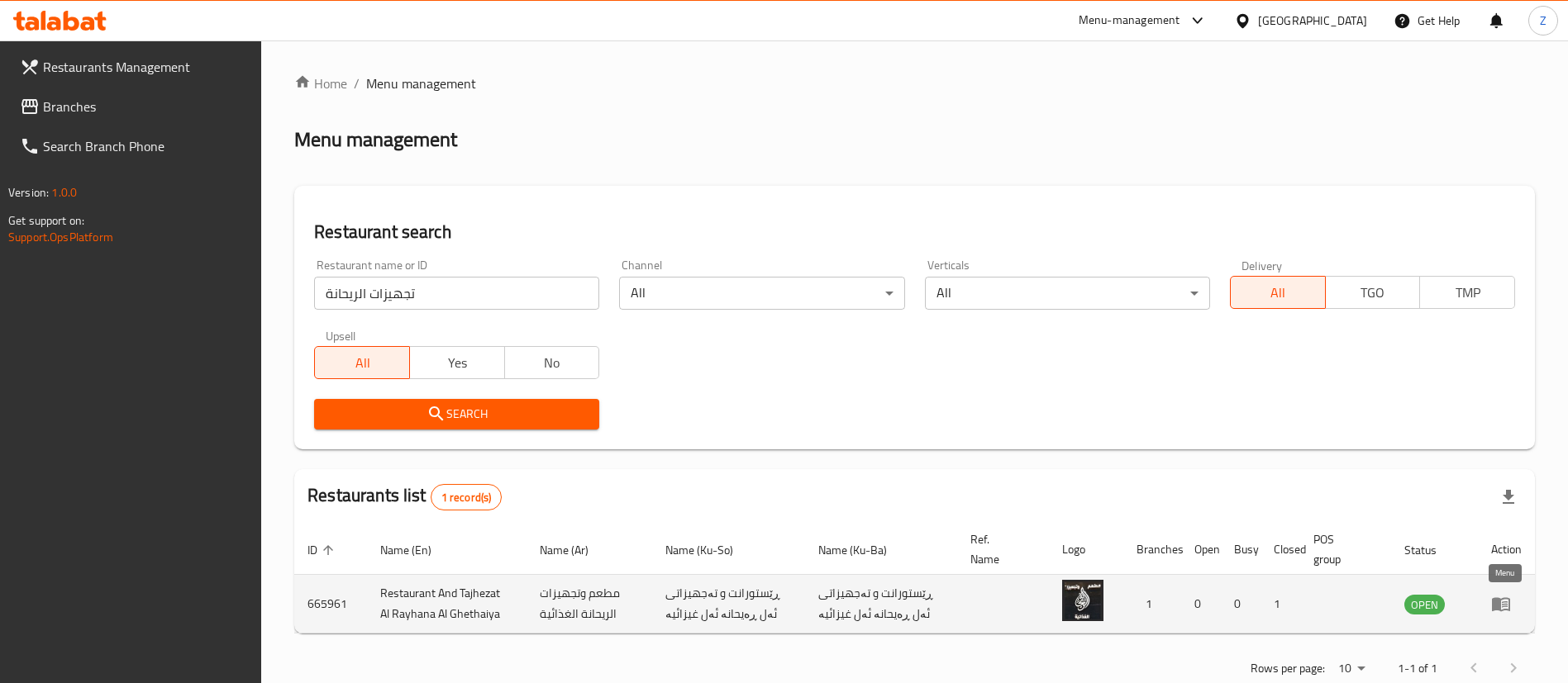
click at [1502, 604] on icon "enhanced table" at bounding box center [1505, 605] width 6 height 7
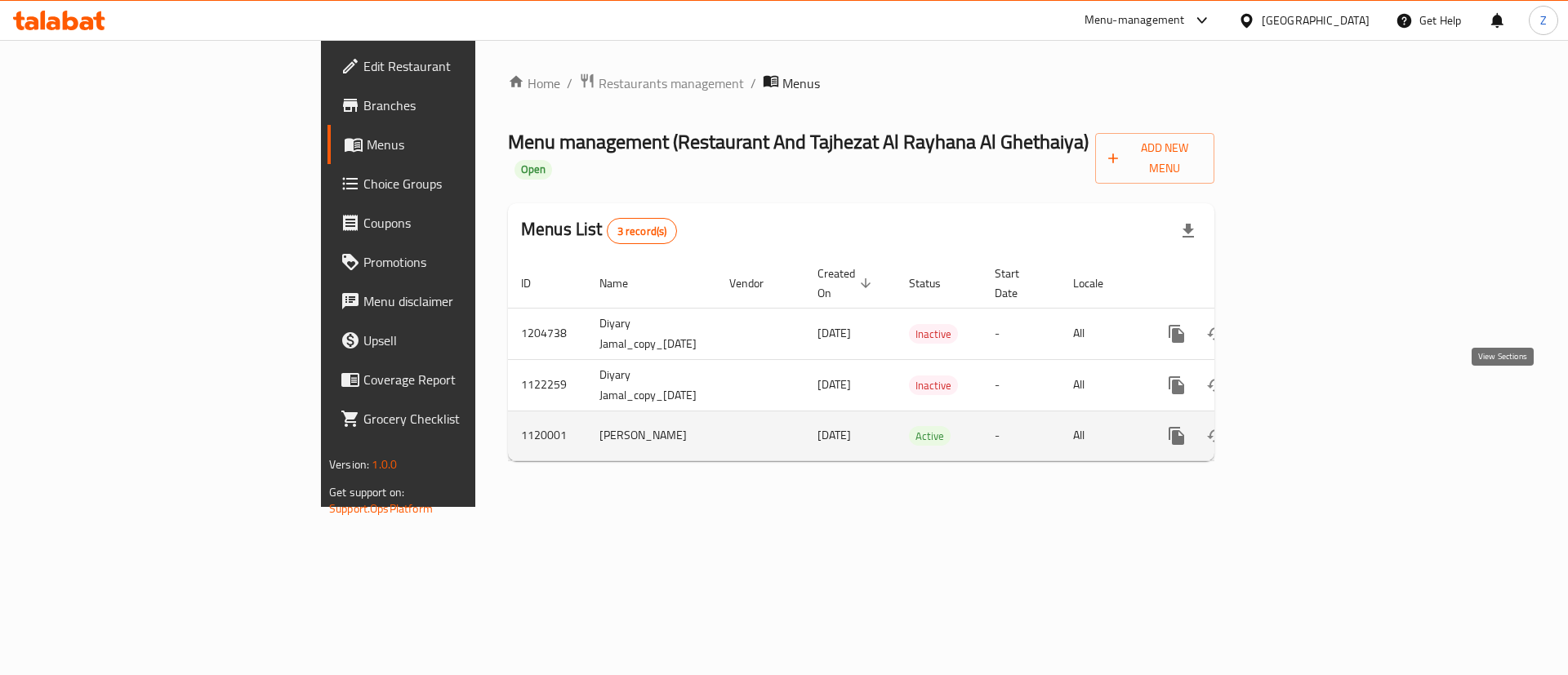
click at [1314, 416] on link "enhanced table" at bounding box center [1294, 436] width 39 height 39
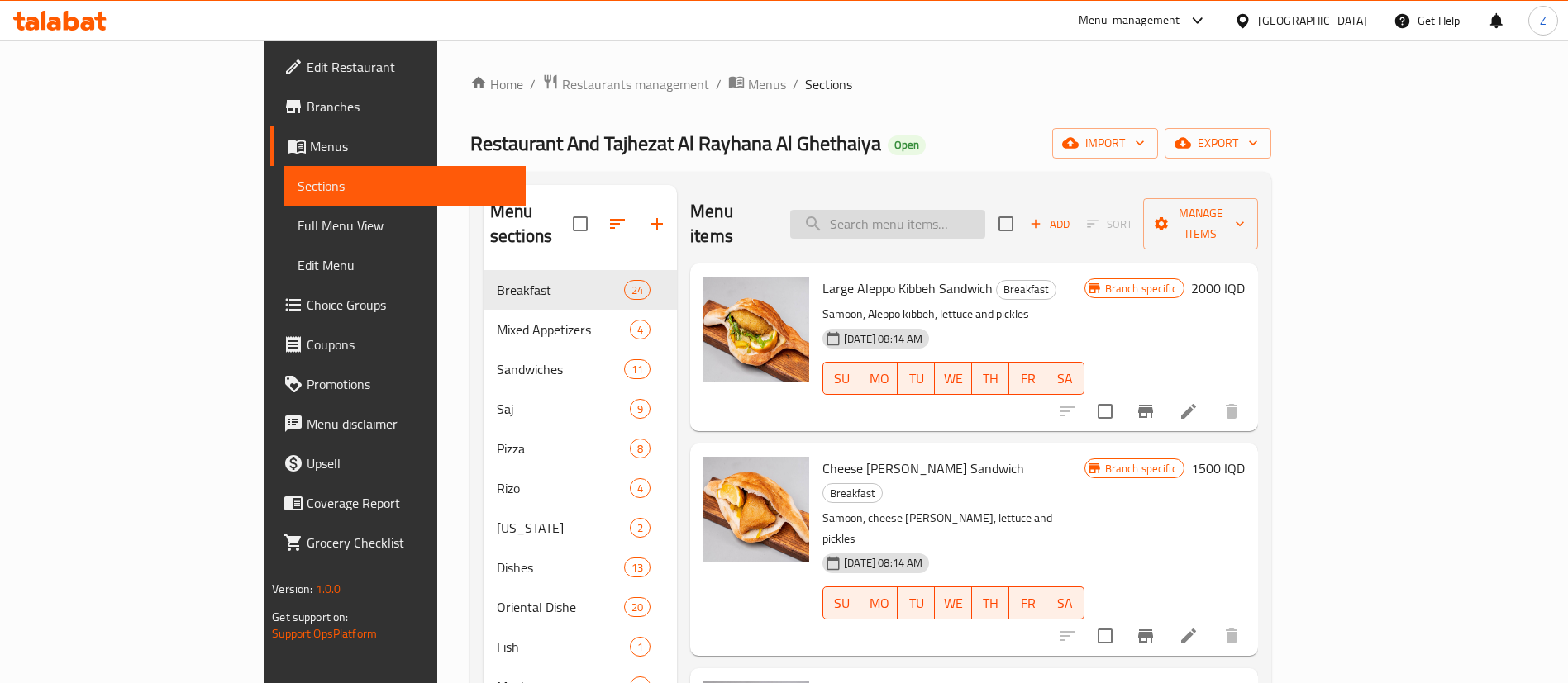
click at [897, 213] on input "search" at bounding box center [888, 224] width 195 height 29
click at [562, 86] on span "Restaurants management" at bounding box center [635, 84] width 147 height 20
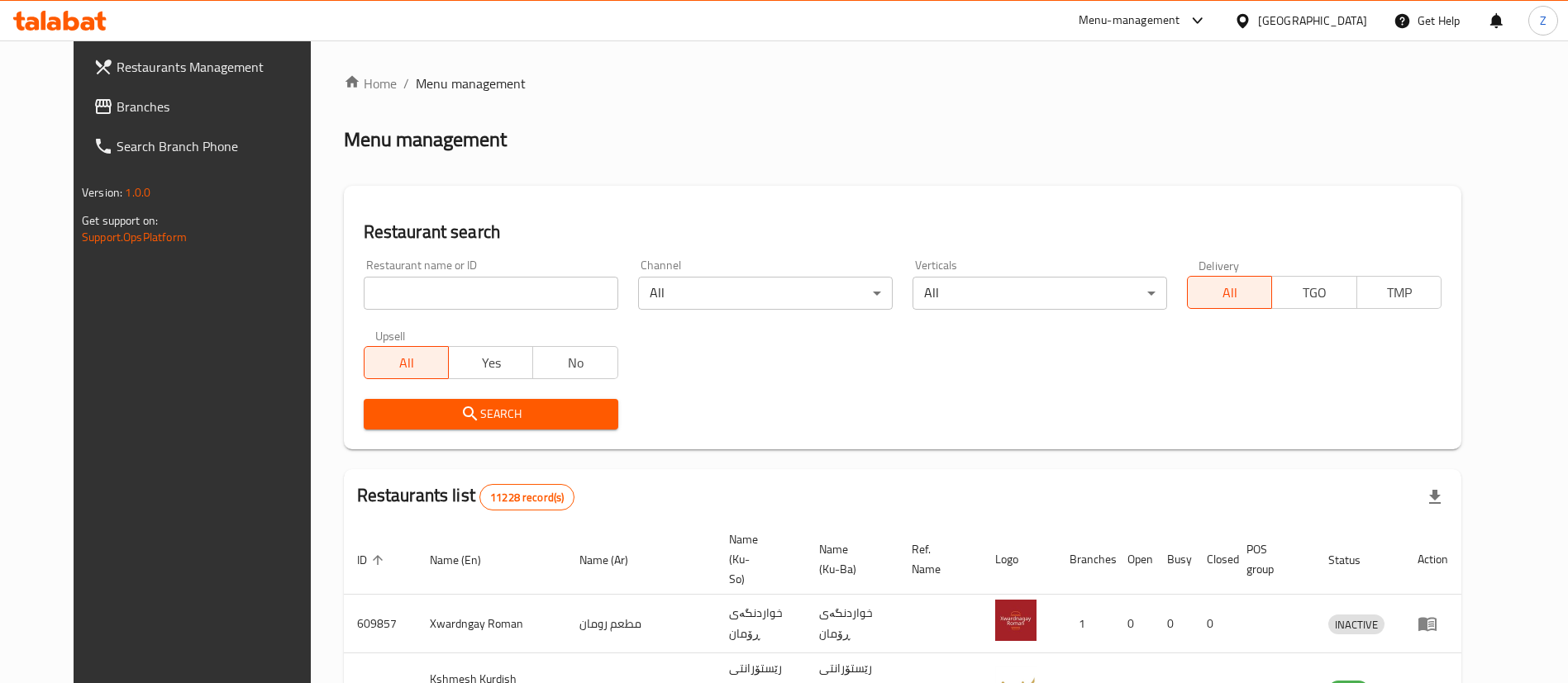
click at [453, 297] on input "search" at bounding box center [491, 293] width 254 height 33
type input "تجهيزات الريحانة"
click button "Search" at bounding box center [491, 414] width 254 height 31
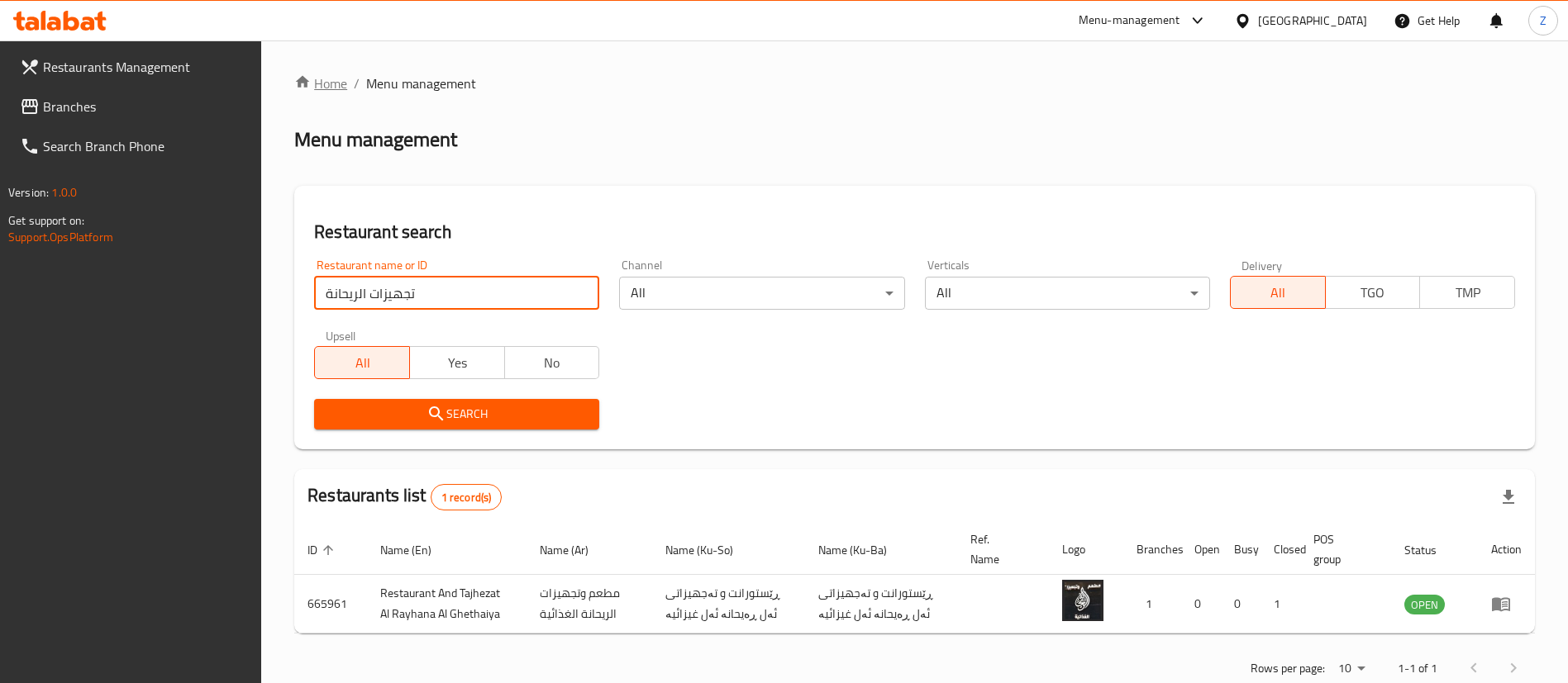
click at [325, 86] on link "Home" at bounding box center [321, 83] width 53 height 20
